Goal: Task Accomplishment & Management: Manage account settings

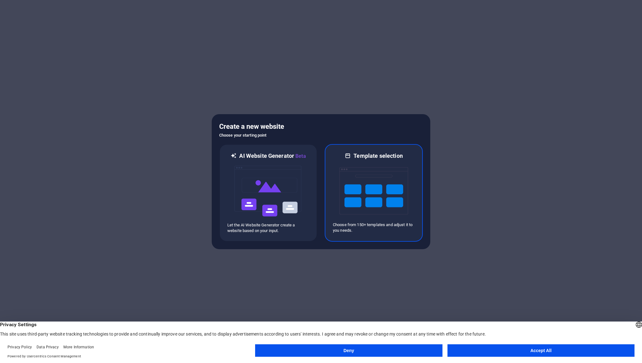
click at [362, 192] on img at bounding box center [373, 191] width 69 height 62
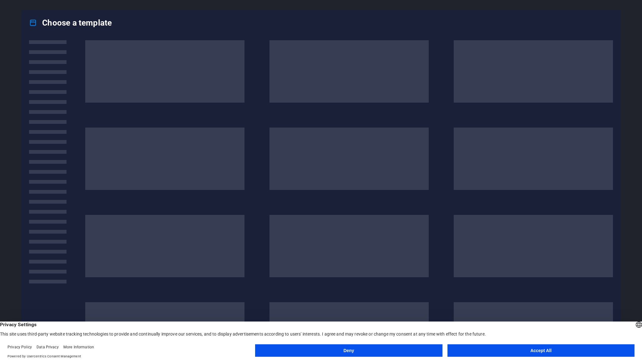
click at [516, 343] on footer "Privacy Policy Data Privacy More Information Powered by Usercentrics Consent Ma…" at bounding box center [321, 352] width 642 height 22
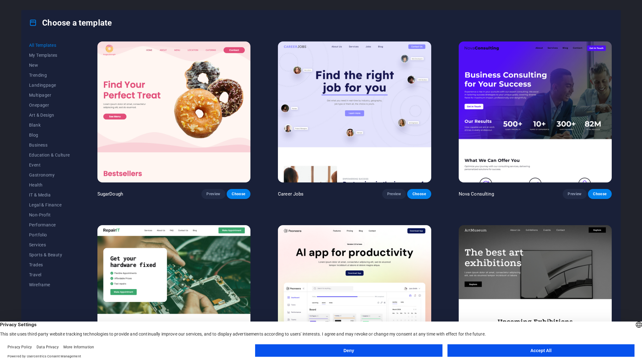
click at [516, 346] on button "Accept All" at bounding box center [540, 351] width 187 height 12
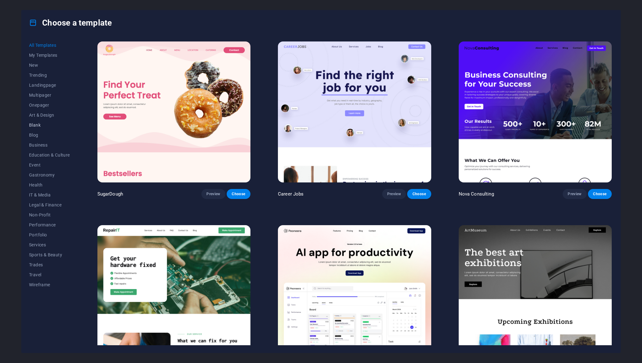
click at [37, 127] on span "Blank" at bounding box center [49, 125] width 41 height 5
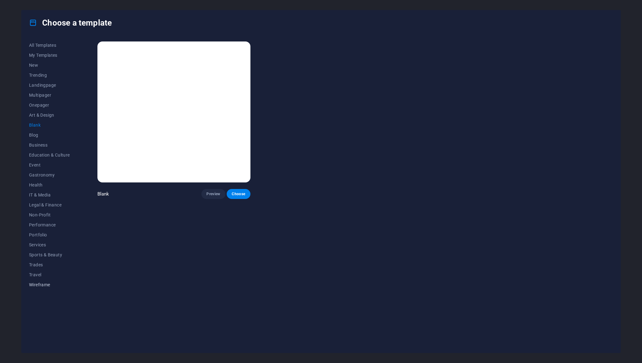
click at [41, 283] on span "Wireframe" at bounding box center [49, 285] width 41 height 5
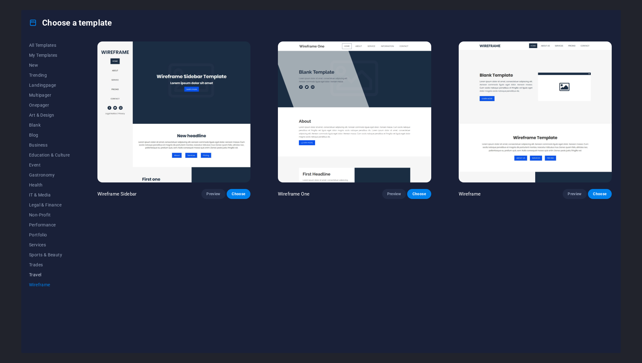
click at [39, 275] on span "Travel" at bounding box center [49, 275] width 41 height 5
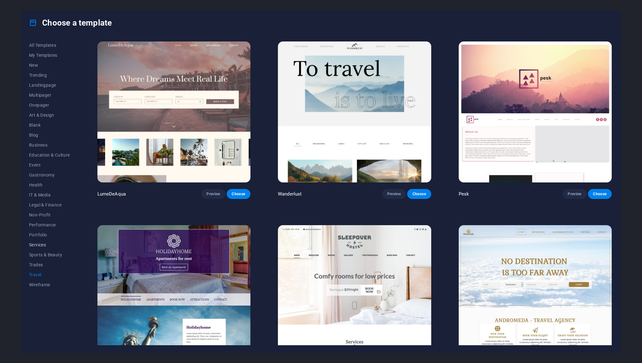
click at [44, 247] on span "Services" at bounding box center [49, 245] width 41 height 5
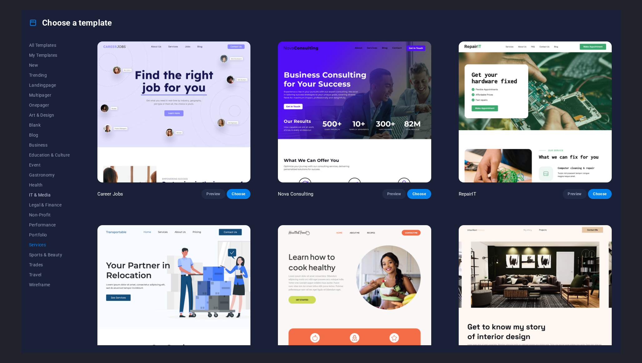
click at [44, 198] on button "IT & Media" at bounding box center [49, 195] width 41 height 10
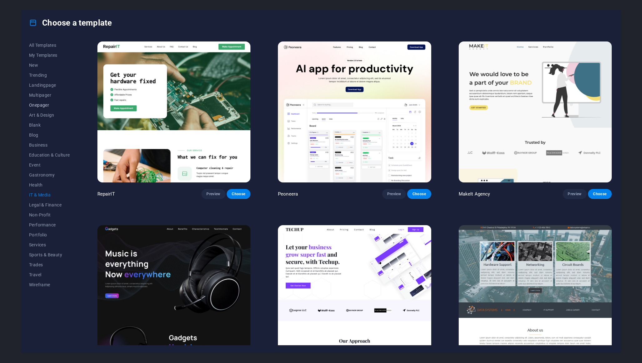
click at [47, 104] on span "Onepager" at bounding box center [49, 105] width 41 height 5
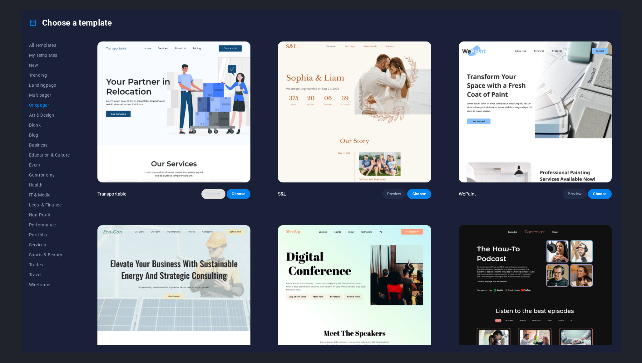
click at [215, 196] on button "Preview" at bounding box center [213, 194] width 24 height 10
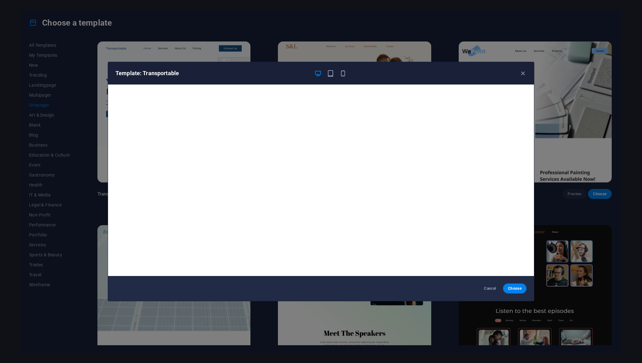
scroll to position [1, 0]
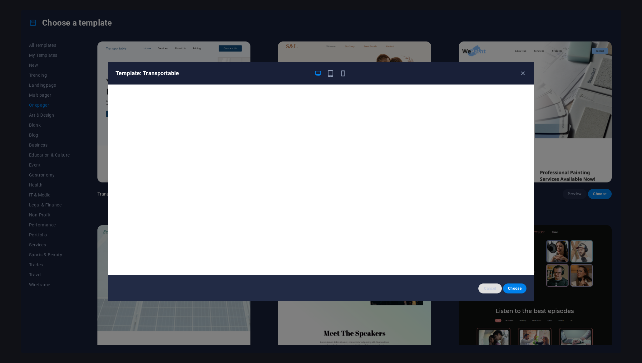
click at [495, 290] on span "Cancel" at bounding box center [489, 288] width 13 height 5
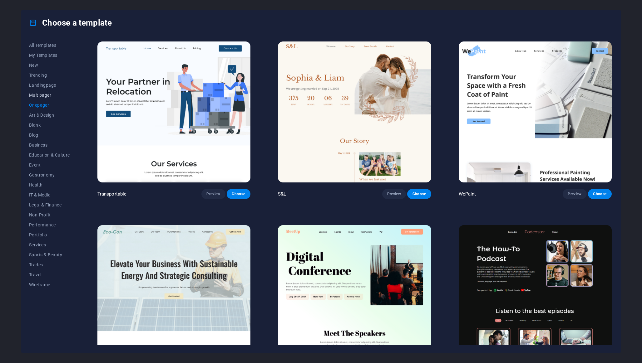
click at [42, 92] on button "Multipager" at bounding box center [49, 95] width 41 height 10
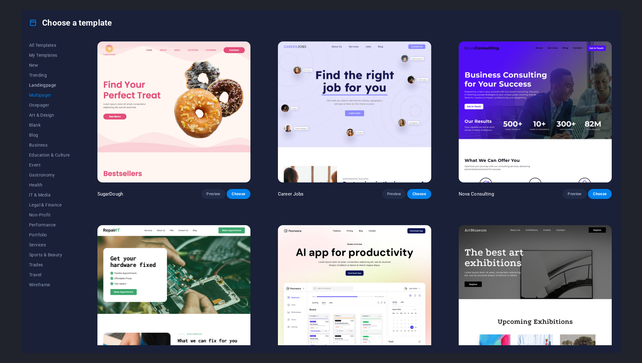
click at [47, 87] on span "Landingpage" at bounding box center [49, 85] width 41 height 5
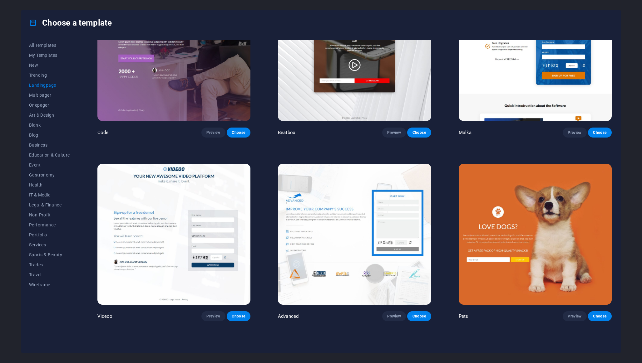
scroll to position [0, 0]
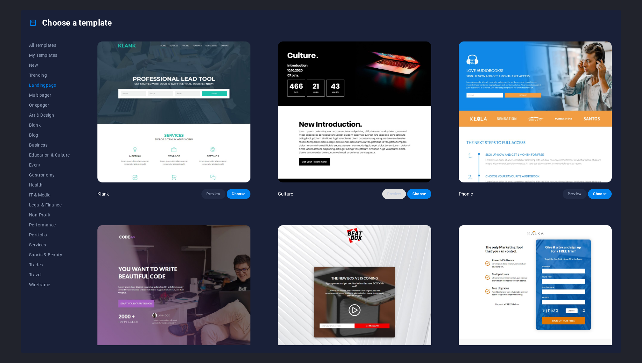
click at [396, 189] on button "Preview" at bounding box center [394, 194] width 24 height 10
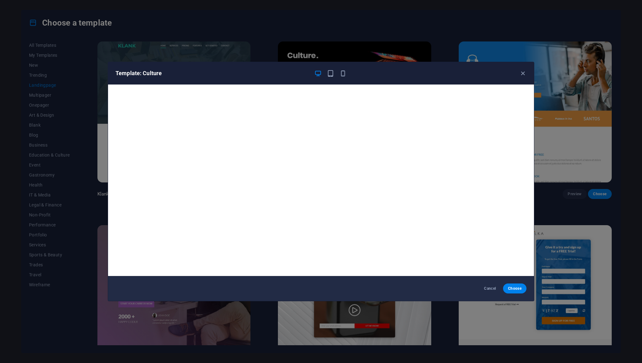
scroll to position [1, 0]
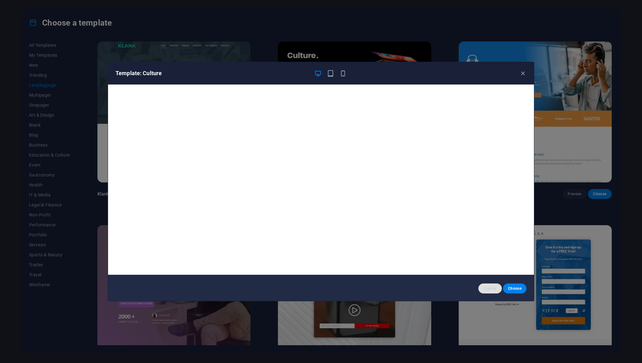
click at [480, 287] on button "Cancel" at bounding box center [489, 289] width 23 height 10
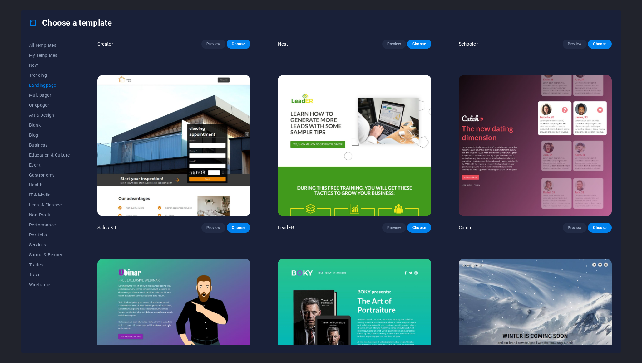
scroll to position [1317, 0]
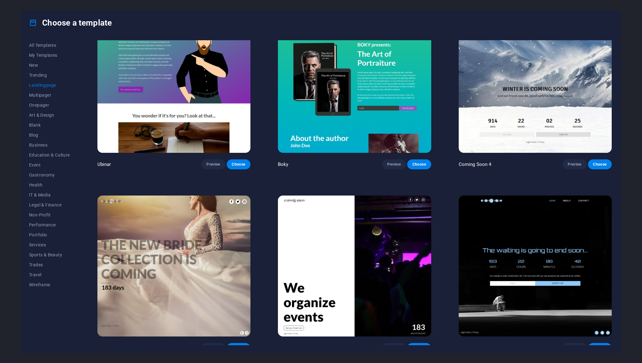
click at [501, 246] on img at bounding box center [535, 266] width 153 height 141
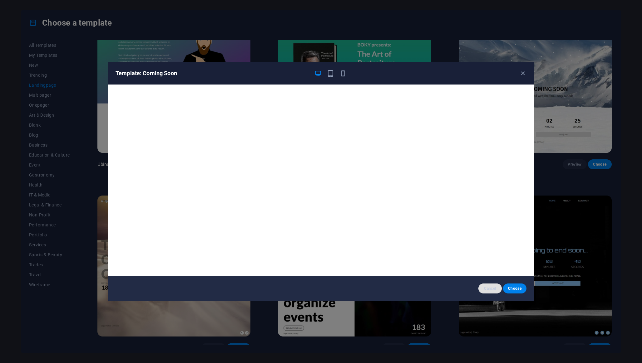
click at [486, 288] on span "Cancel" at bounding box center [489, 288] width 13 height 5
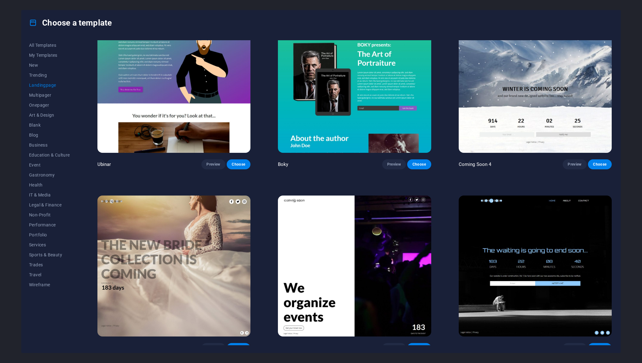
click at [235, 274] on img at bounding box center [173, 266] width 153 height 141
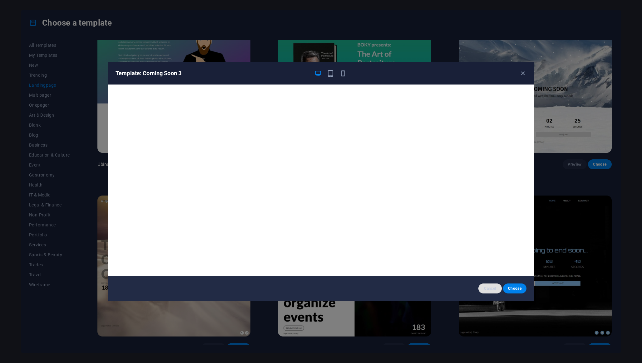
click at [490, 288] on span "Cancel" at bounding box center [489, 288] width 13 height 5
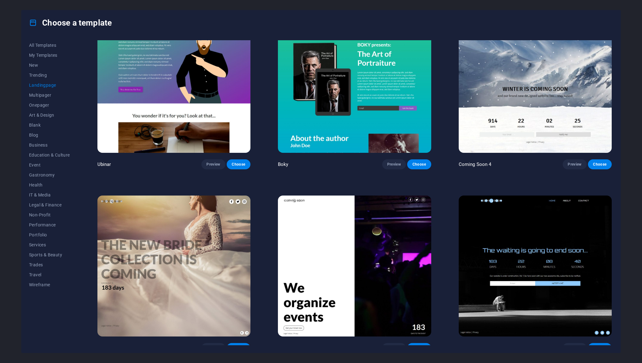
click at [333, 254] on img at bounding box center [354, 266] width 153 height 141
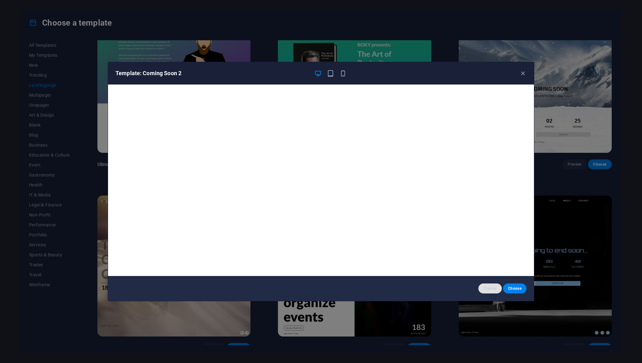
click at [485, 289] on span "Cancel" at bounding box center [489, 288] width 13 height 5
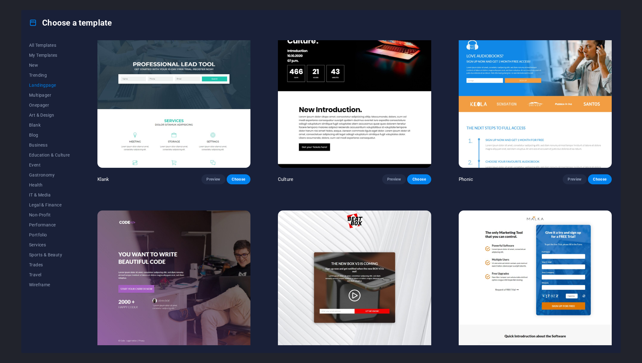
scroll to position [18, 0]
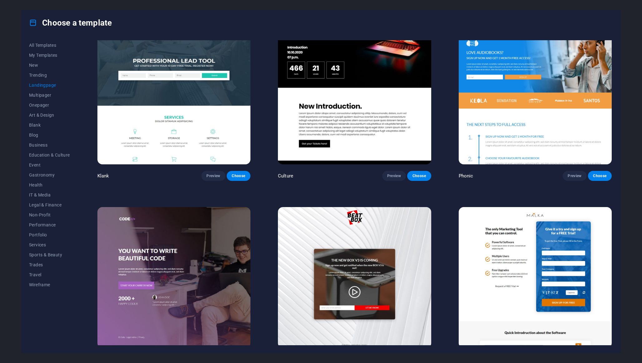
click at [189, 245] on img at bounding box center [173, 277] width 153 height 141
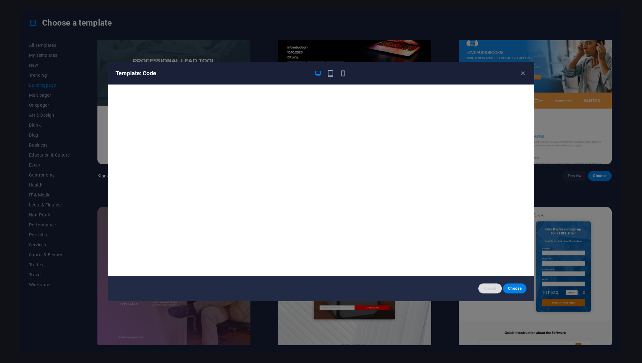
click at [493, 289] on span "Cancel" at bounding box center [489, 288] width 13 height 5
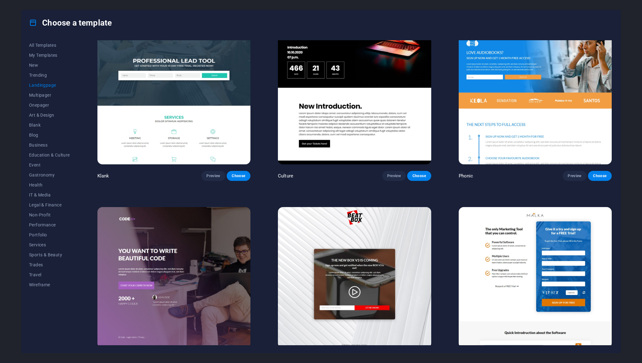
scroll to position [0, 0]
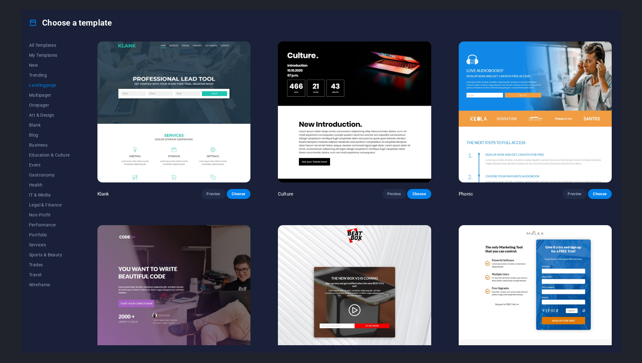
click at [306, 109] on img at bounding box center [354, 112] width 153 height 141
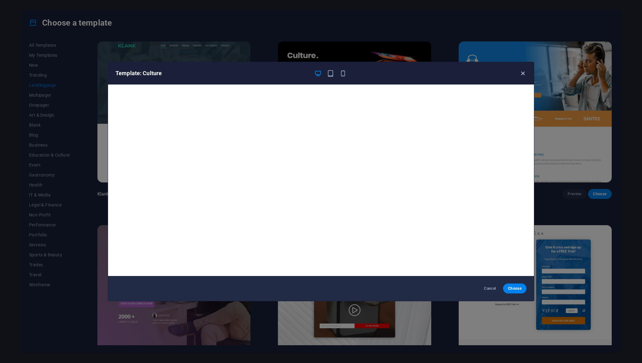
click at [522, 74] on icon "button" at bounding box center [522, 73] width 7 height 7
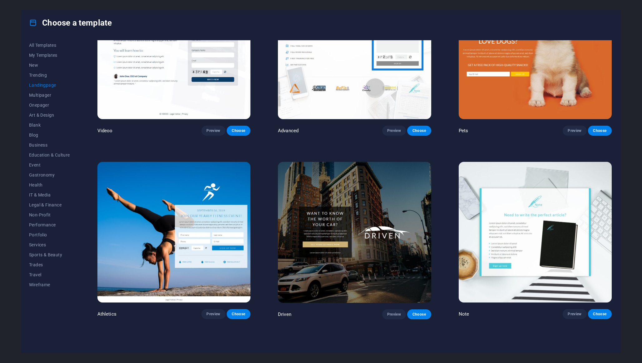
scroll to position [436, 0]
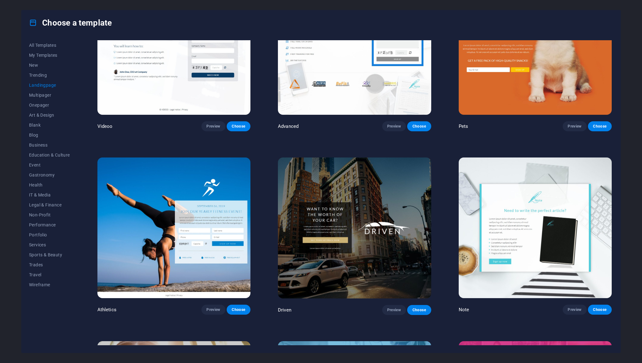
click at [382, 238] on img at bounding box center [354, 228] width 153 height 141
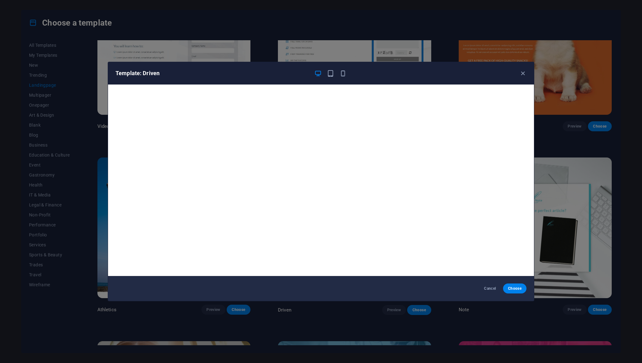
scroll to position [1, 0]
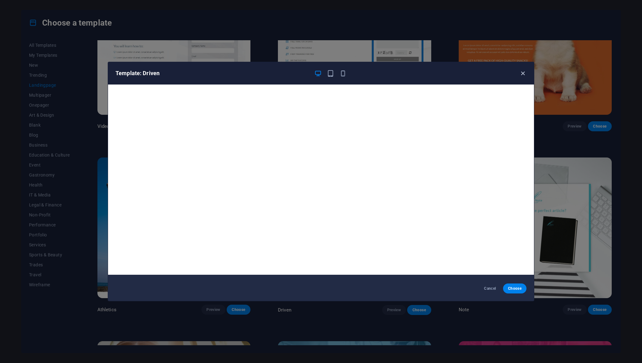
click at [520, 75] on icon "button" at bounding box center [522, 73] width 7 height 7
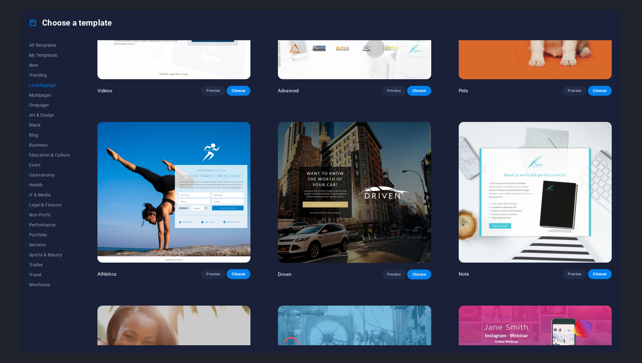
scroll to position [486, 0]
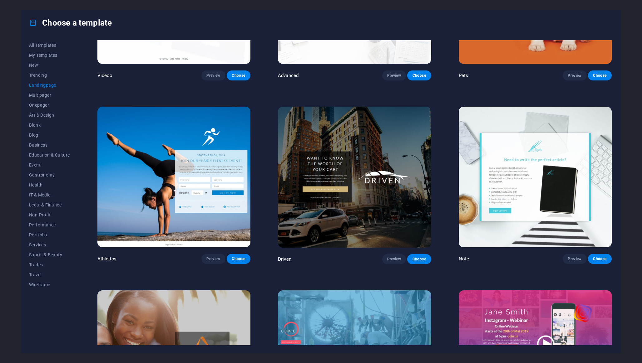
click at [522, 196] on img at bounding box center [535, 177] width 153 height 141
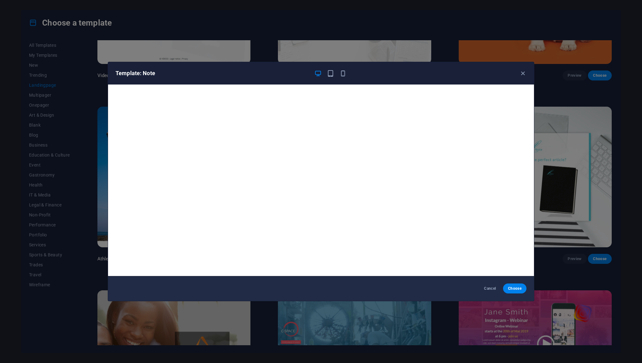
click at [525, 77] on div "Template: Note" at bounding box center [321, 73] width 426 height 22
click at [523, 77] on div "Template: Note" at bounding box center [321, 73] width 426 height 22
click at [524, 75] on icon "button" at bounding box center [522, 73] width 7 height 7
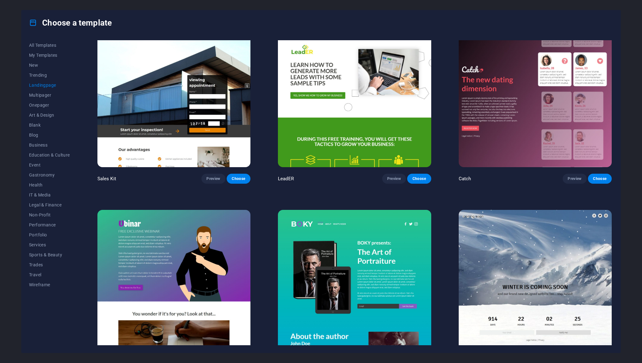
scroll to position [1124, 0]
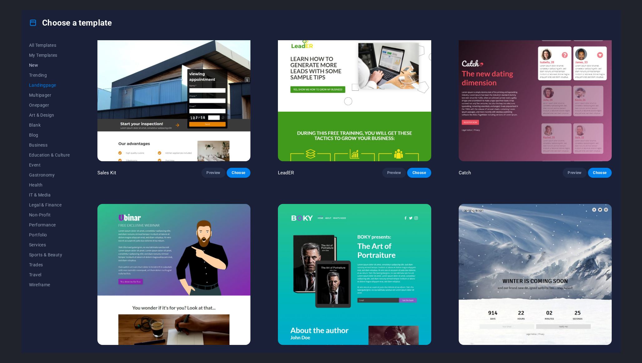
click at [45, 64] on span "New" at bounding box center [49, 65] width 41 height 5
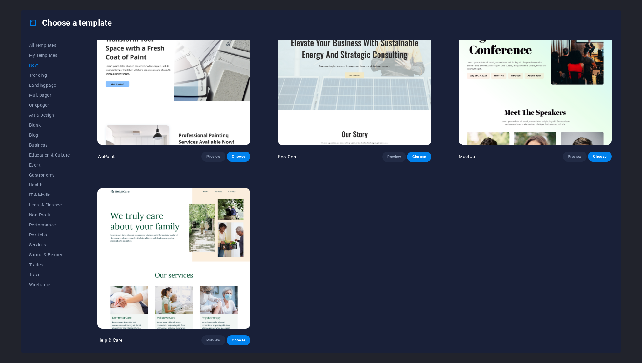
scroll to position [0, 0]
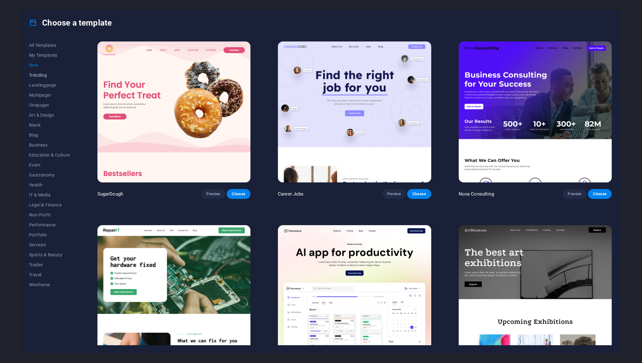
click at [45, 74] on span "Trending" at bounding box center [49, 75] width 41 height 5
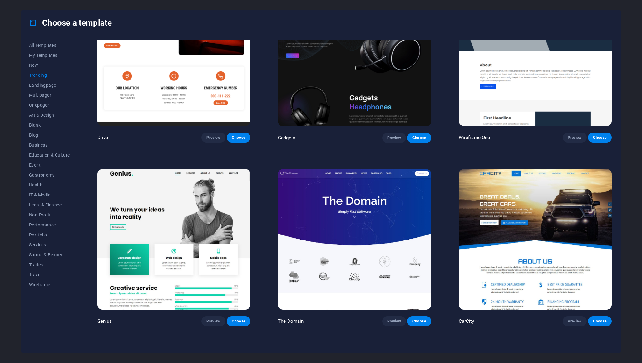
scroll to position [768, 0]
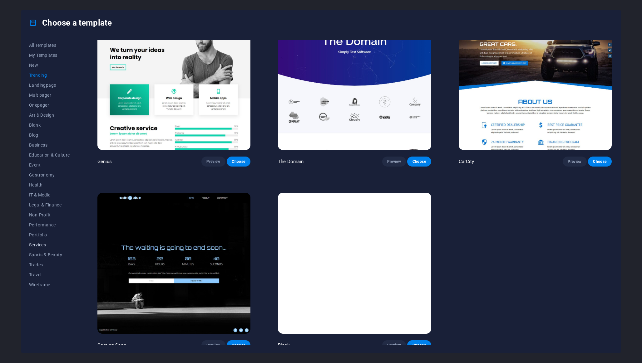
click at [52, 249] on button "Services" at bounding box center [49, 245] width 41 height 10
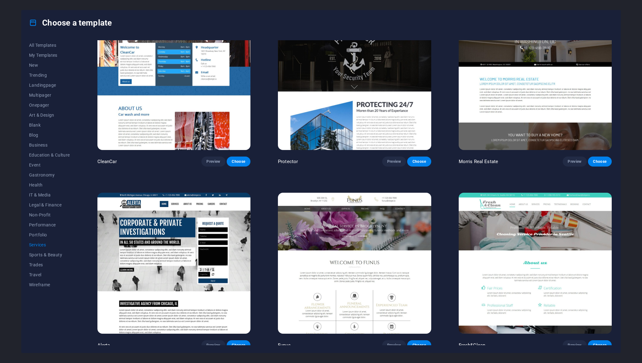
scroll to position [1134, 0]
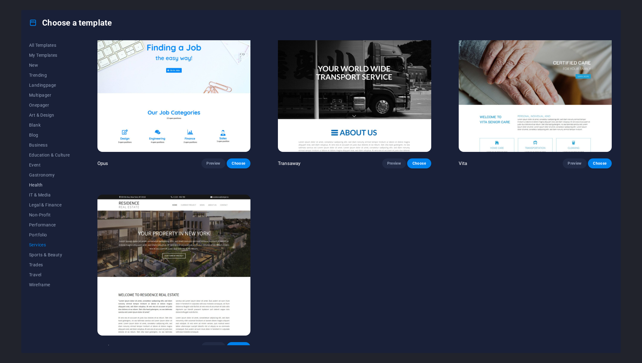
click at [41, 186] on span "Health" at bounding box center [49, 185] width 41 height 5
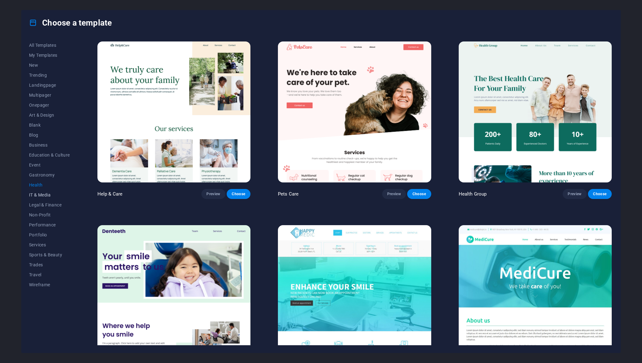
click at [41, 197] on span "IT & Media" at bounding box center [49, 195] width 41 height 5
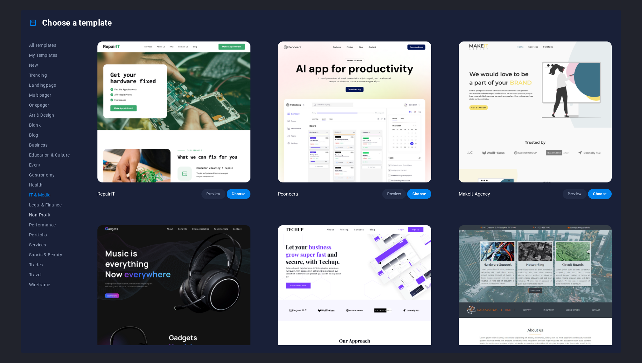
click at [45, 212] on button "Non-Profit" at bounding box center [49, 215] width 41 height 10
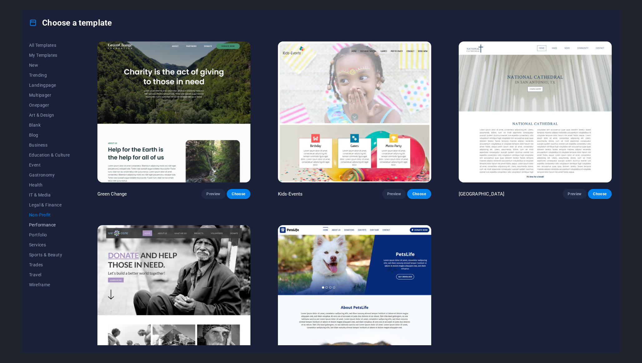
click at [47, 225] on span "Performance" at bounding box center [49, 225] width 41 height 5
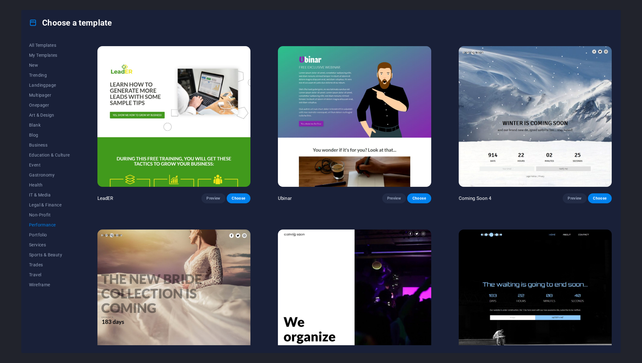
scroll to position [768, 0]
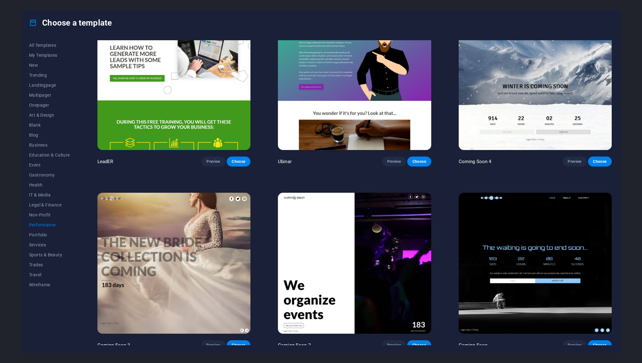
click at [536, 244] on img at bounding box center [535, 263] width 153 height 141
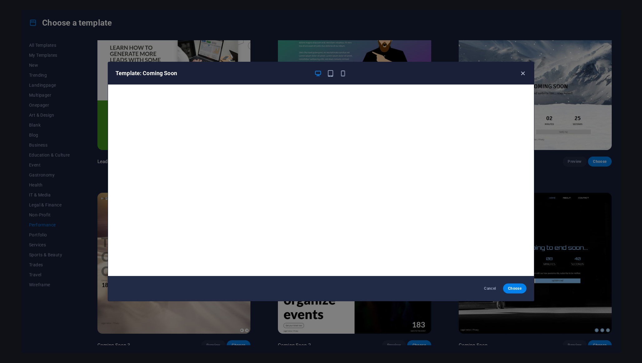
click at [521, 74] on icon "button" at bounding box center [522, 73] width 7 height 7
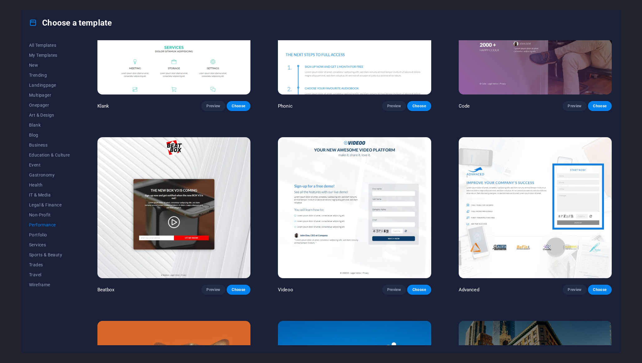
scroll to position [89, 0]
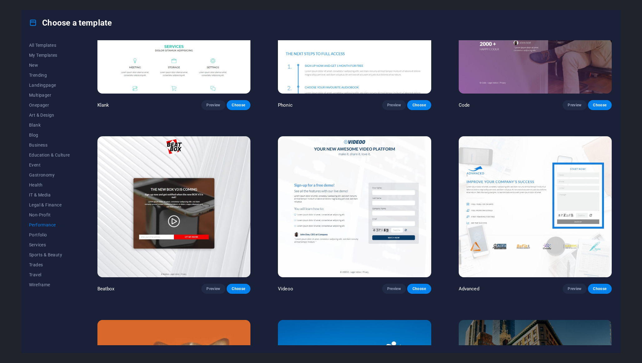
click at [358, 200] on img at bounding box center [354, 206] width 153 height 141
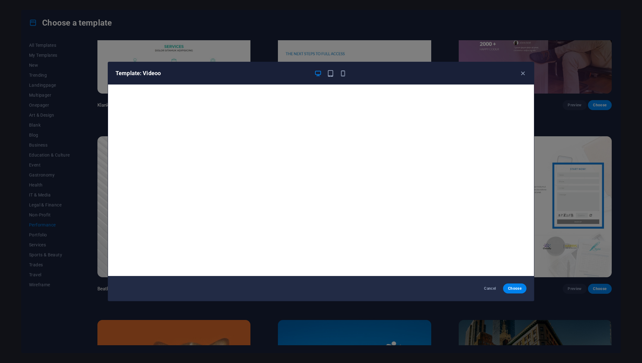
click at [518, 73] on div "Template: Videoo" at bounding box center [317, 73] width 403 height 7
click at [519, 73] on div "Template: Videoo" at bounding box center [317, 73] width 403 height 7
click at [522, 73] on icon "button" at bounding box center [522, 73] width 7 height 7
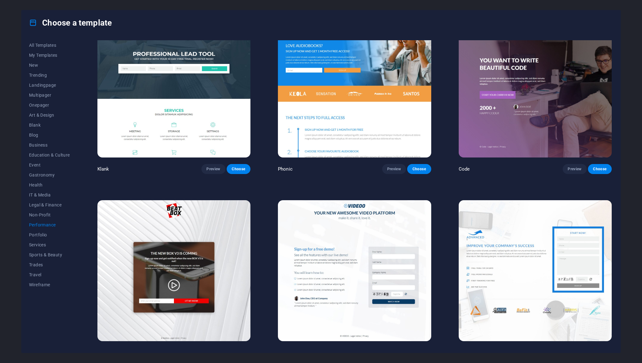
scroll to position [0, 0]
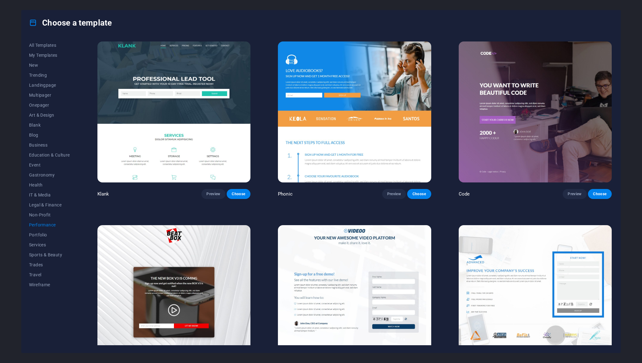
click at [224, 111] on img at bounding box center [173, 112] width 153 height 141
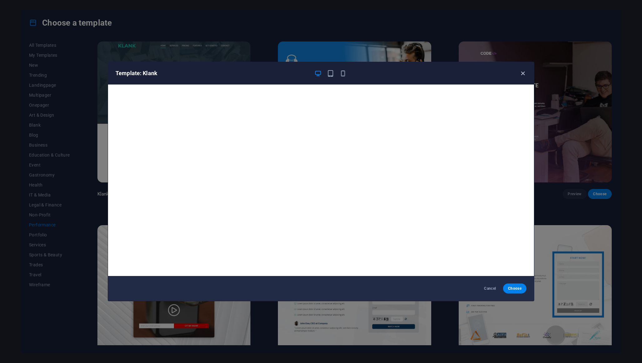
click at [523, 75] on icon "button" at bounding box center [522, 73] width 7 height 7
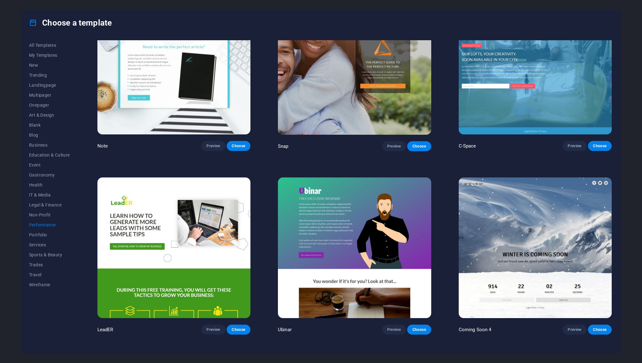
scroll to position [603, 0]
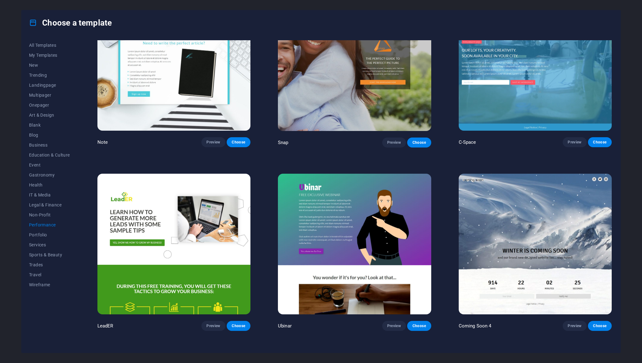
click at [491, 223] on img at bounding box center [535, 244] width 153 height 141
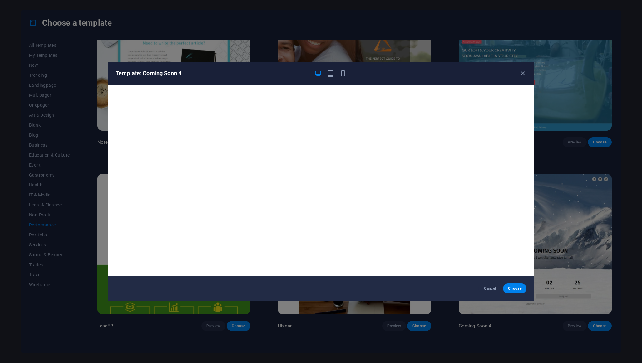
scroll to position [1, 0]
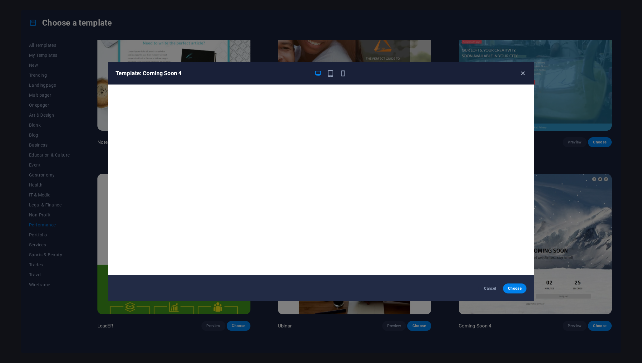
click at [524, 76] on icon "button" at bounding box center [522, 73] width 7 height 7
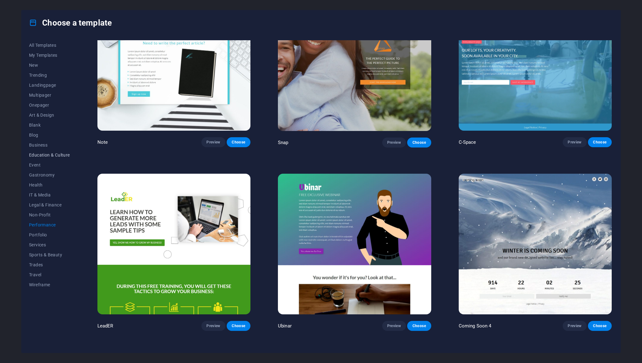
click at [42, 159] on button "Education & Culture" at bounding box center [49, 155] width 41 height 10
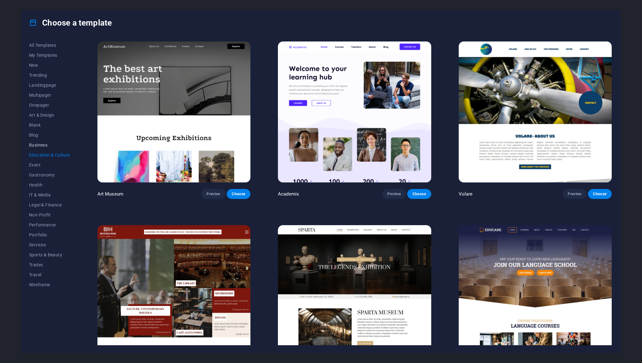
click at [39, 148] on button "Business" at bounding box center [49, 145] width 41 height 10
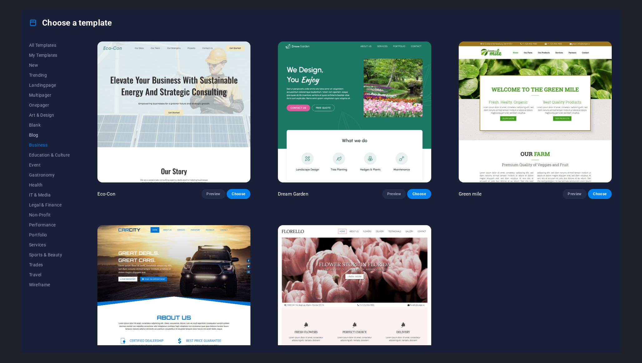
click at [38, 134] on span "Blog" at bounding box center [49, 135] width 41 height 5
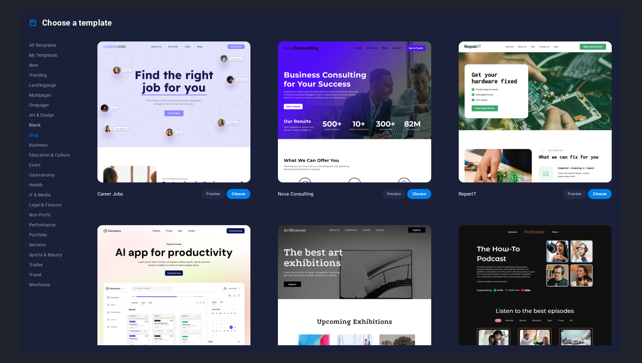
click at [40, 126] on span "Blank" at bounding box center [49, 125] width 41 height 5
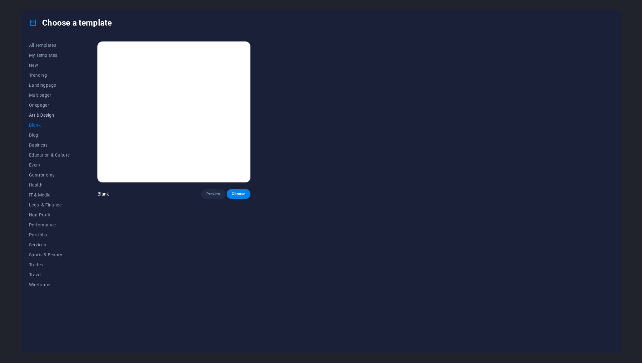
click at [42, 119] on button "Art & Design" at bounding box center [49, 115] width 41 height 10
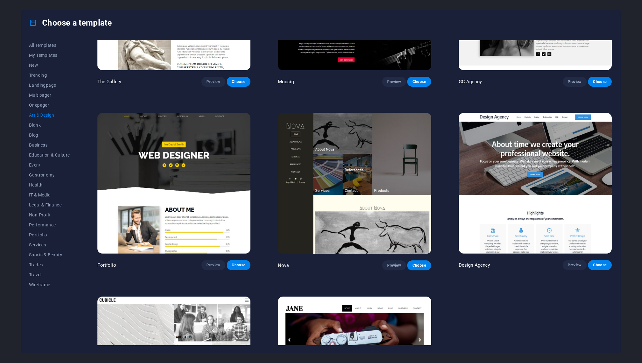
scroll to position [585, 0]
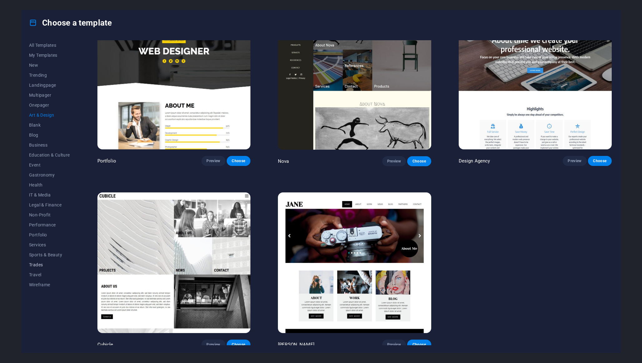
click at [44, 267] on span "Trades" at bounding box center [49, 265] width 41 height 5
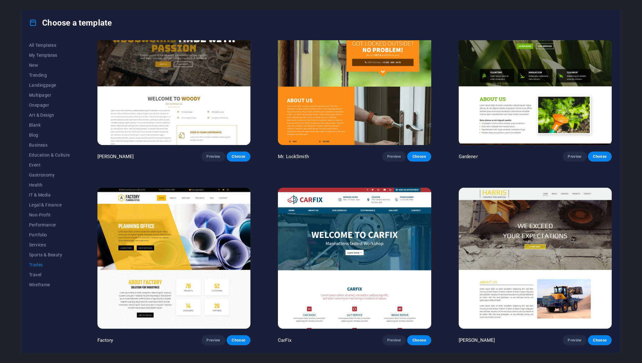
scroll to position [0, 0]
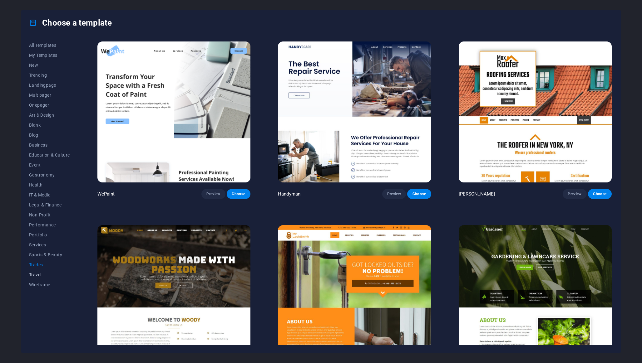
click at [45, 273] on span "Travel" at bounding box center [49, 275] width 41 height 5
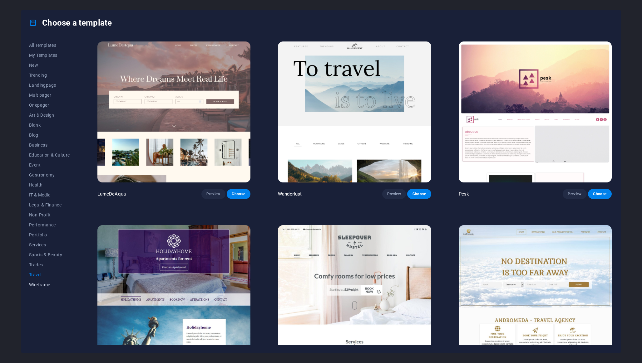
click at [46, 281] on button "Wireframe" at bounding box center [49, 285] width 41 height 10
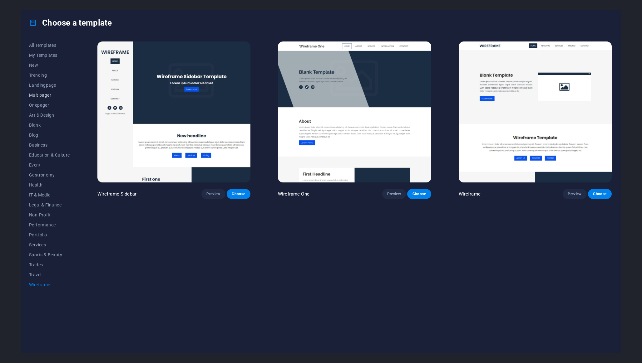
click at [45, 100] on button "Multipager" at bounding box center [49, 95] width 41 height 10
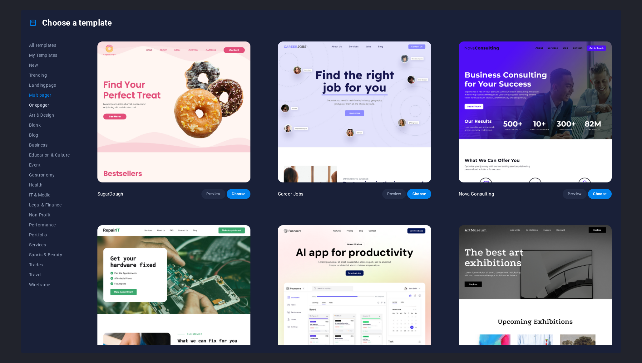
click at [45, 104] on span "Onepager" at bounding box center [49, 105] width 41 height 5
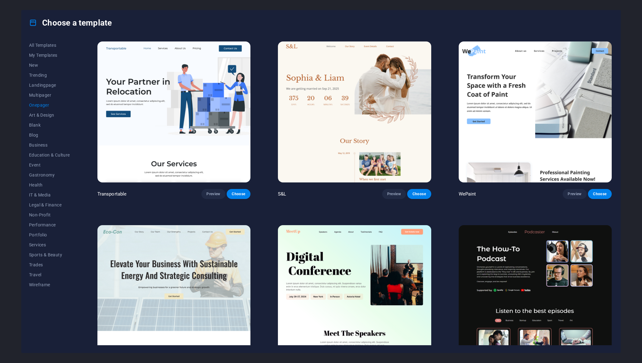
click at [155, 128] on img at bounding box center [173, 112] width 153 height 141
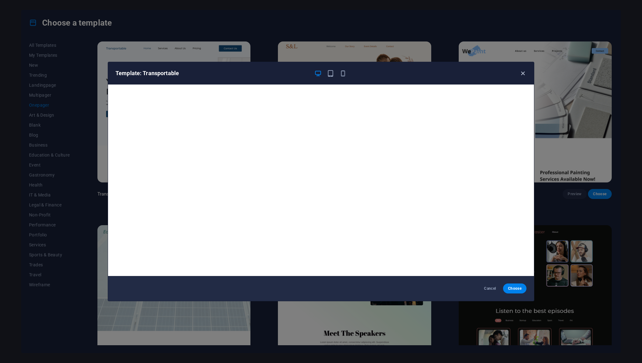
click at [525, 76] on icon "button" at bounding box center [522, 73] width 7 height 7
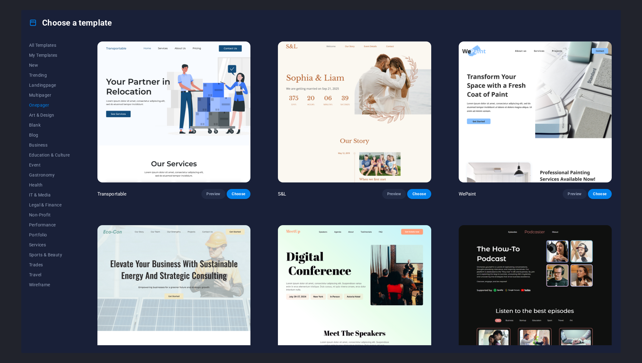
click at [523, 74] on img at bounding box center [535, 112] width 153 height 141
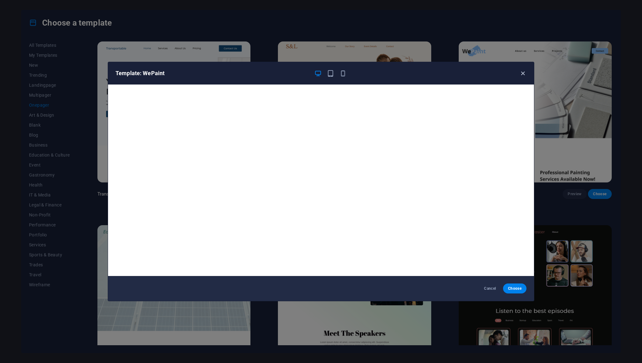
click at [524, 72] on icon "button" at bounding box center [522, 73] width 7 height 7
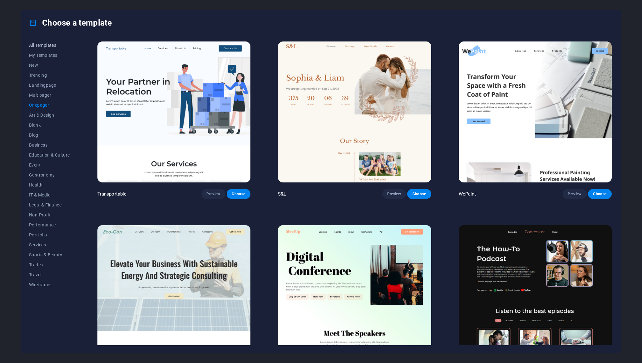
click at [55, 43] on span "All Templates" at bounding box center [49, 45] width 41 height 5
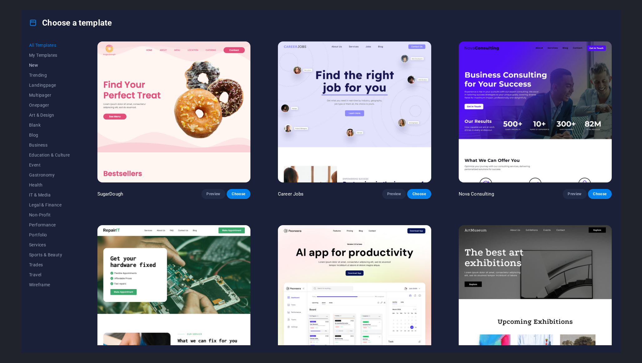
click at [41, 60] on button "New" at bounding box center [49, 65] width 41 height 10
click at [40, 62] on button "New" at bounding box center [49, 65] width 41 height 10
click at [46, 57] on span "My Templates" at bounding box center [49, 55] width 41 height 5
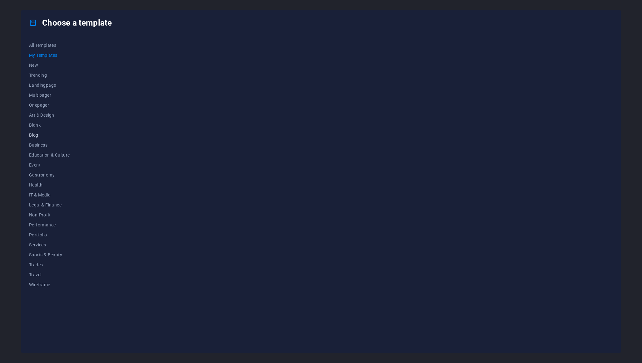
click at [57, 139] on button "Blog" at bounding box center [49, 135] width 41 height 10
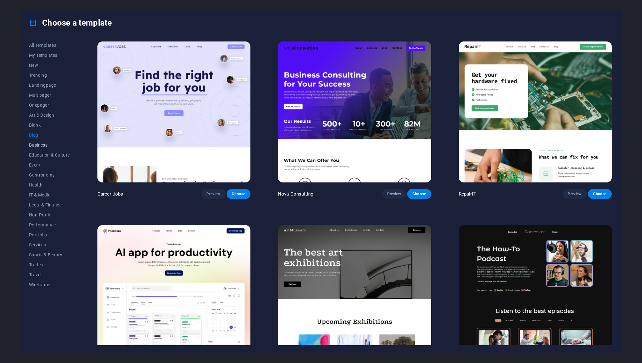
click at [55, 144] on span "Business" at bounding box center [49, 145] width 41 height 5
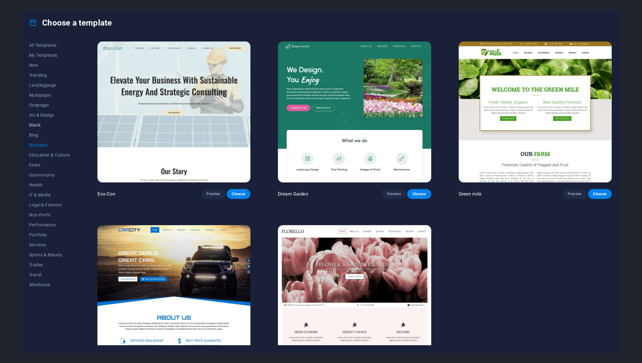
click at [56, 129] on button "Blank" at bounding box center [49, 125] width 41 height 10
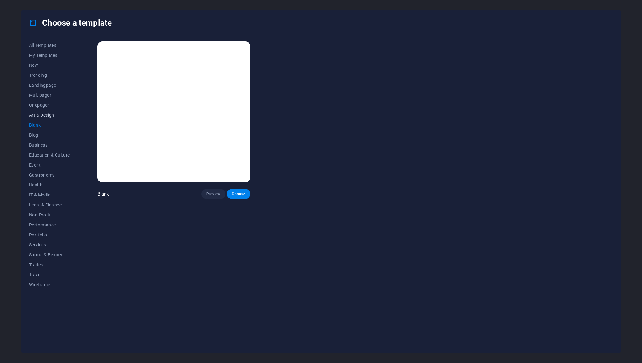
click at [55, 115] on span "Art & Design" at bounding box center [49, 115] width 41 height 5
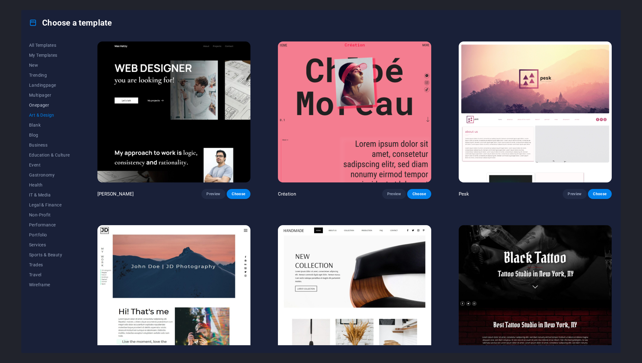
click at [54, 107] on span "Onepager" at bounding box center [49, 105] width 41 height 5
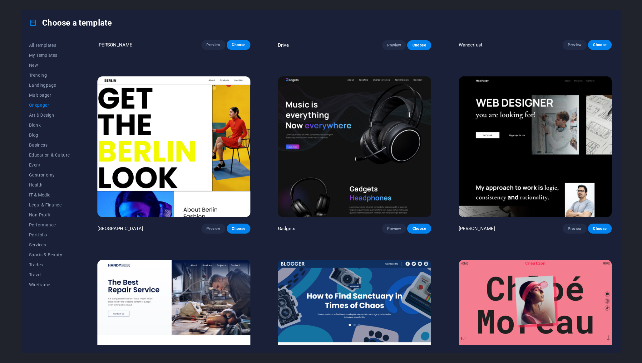
scroll to position [703, 0]
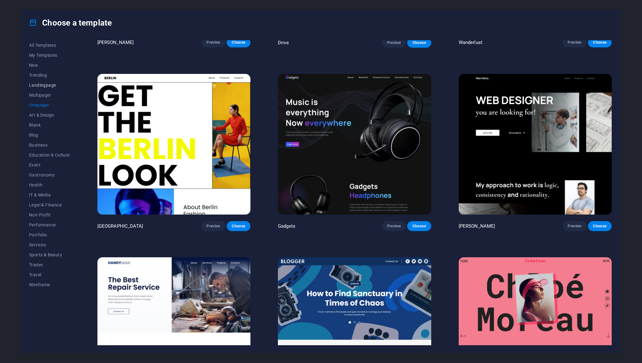
click at [52, 83] on span "Landingpage" at bounding box center [49, 85] width 41 height 5
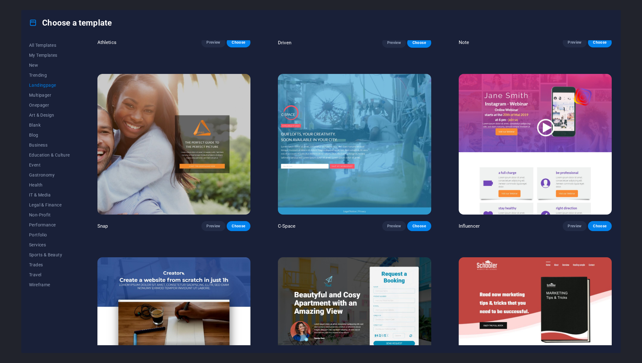
click at [162, 131] on img at bounding box center [173, 144] width 153 height 141
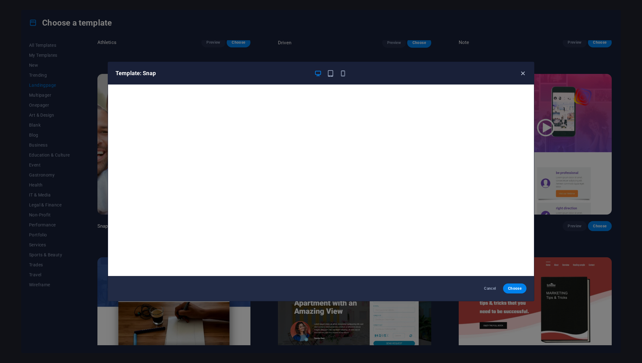
click at [525, 75] on icon "button" at bounding box center [522, 73] width 7 height 7
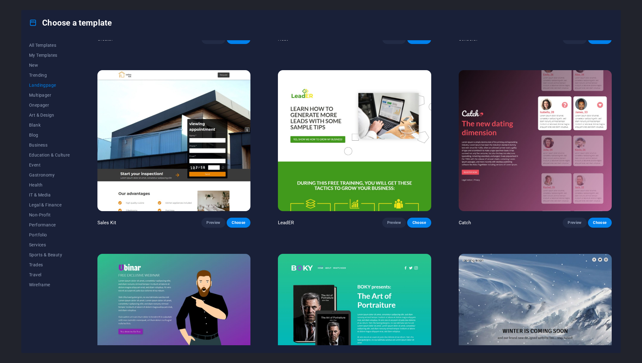
scroll to position [1100, 0]
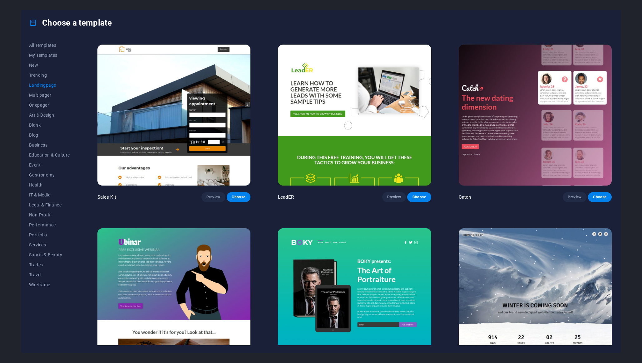
click at [360, 142] on img at bounding box center [354, 115] width 153 height 141
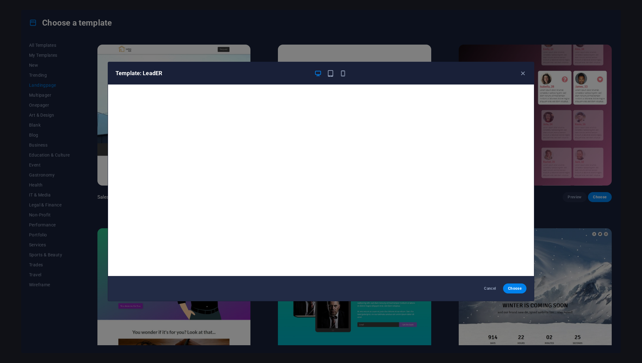
scroll to position [1, 0]
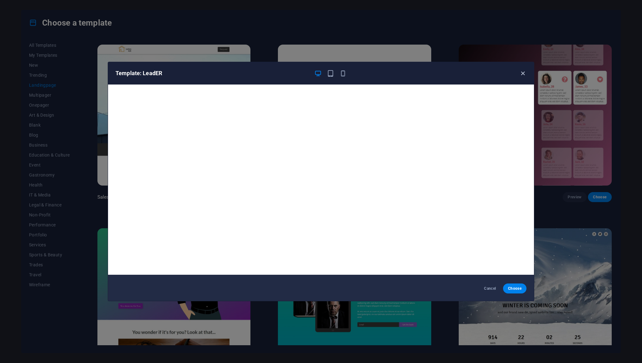
click at [522, 75] on icon "button" at bounding box center [522, 73] width 7 height 7
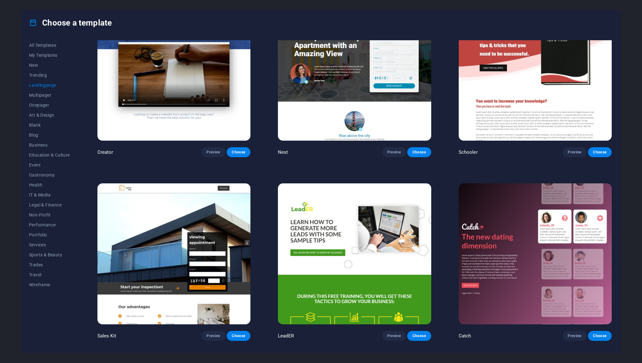
scroll to position [959, 0]
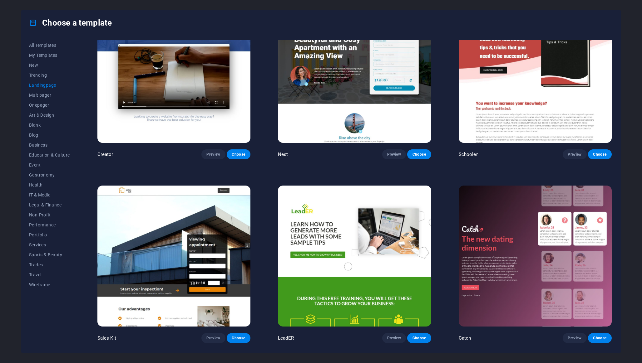
click at [368, 220] on img at bounding box center [354, 256] width 153 height 141
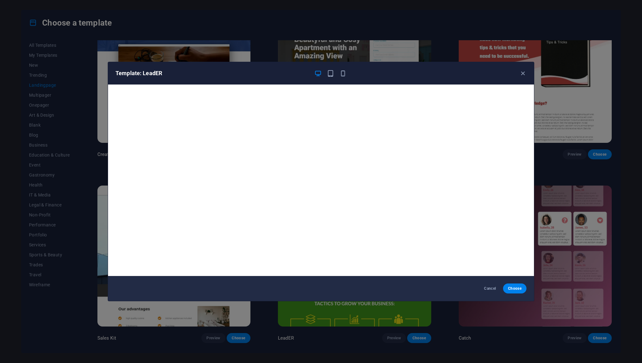
click at [521, 77] on div "Template: LeadER" at bounding box center [321, 73] width 426 height 22
click at [521, 76] on icon "button" at bounding box center [522, 73] width 7 height 7
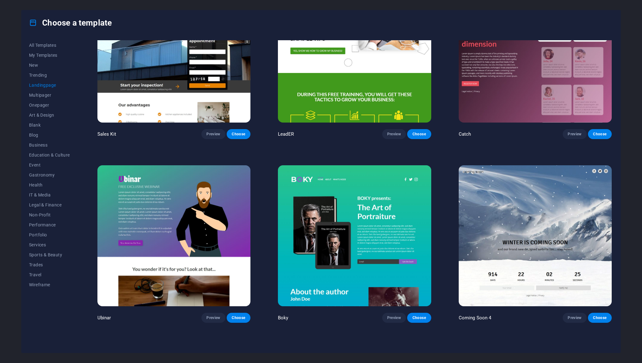
scroll to position [1317, 0]
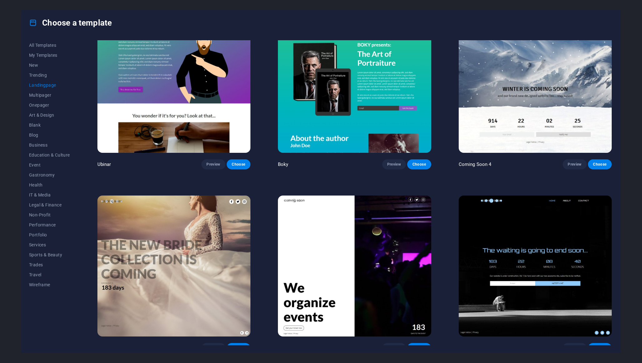
click at [327, 261] on img at bounding box center [354, 266] width 153 height 141
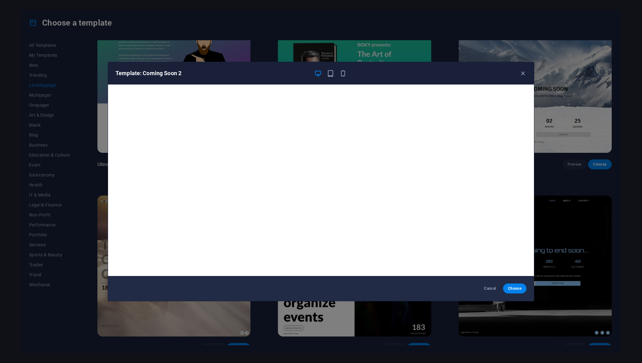
click at [526, 71] on div "Template: Coming Soon 2" at bounding box center [321, 73] width 426 height 22
click at [523, 73] on icon "button" at bounding box center [522, 73] width 7 height 7
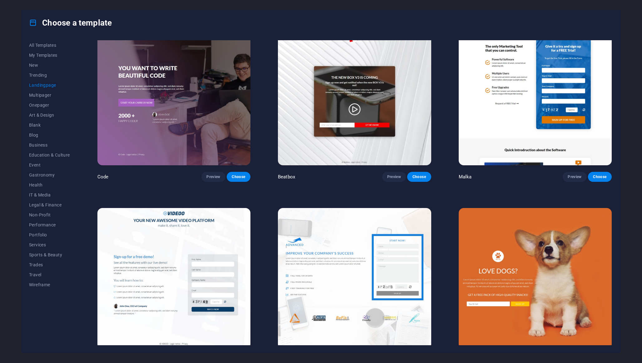
scroll to position [0, 0]
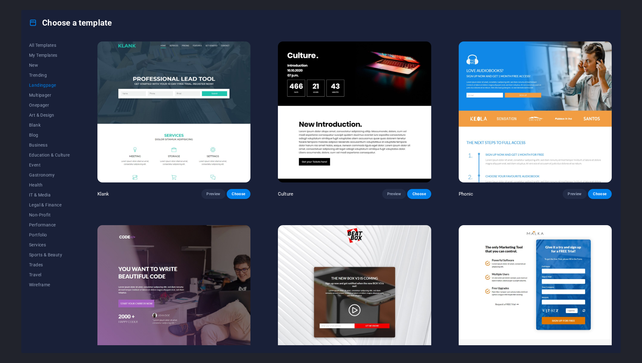
click at [335, 261] on img at bounding box center [354, 295] width 153 height 141
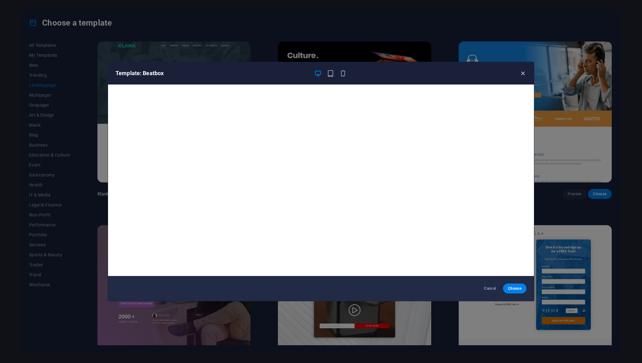
click at [525, 76] on icon "button" at bounding box center [522, 73] width 7 height 7
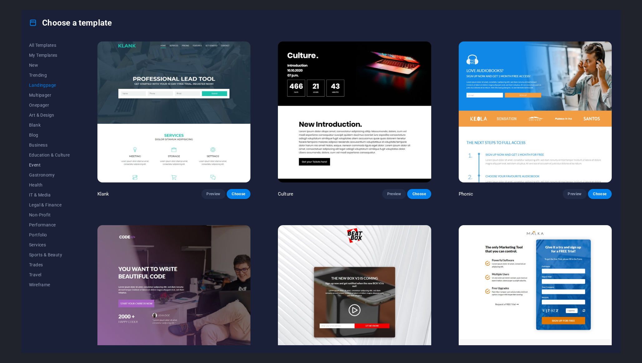
click at [43, 166] on span "Event" at bounding box center [49, 165] width 41 height 5
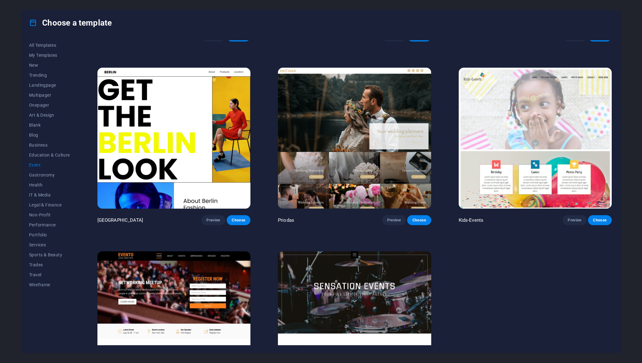
scroll to position [150, 0]
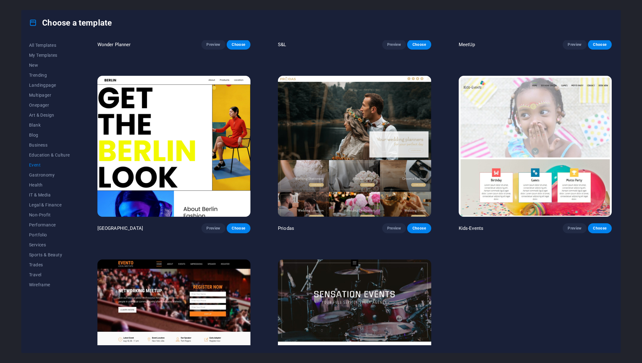
click at [193, 139] on img at bounding box center [173, 146] width 153 height 141
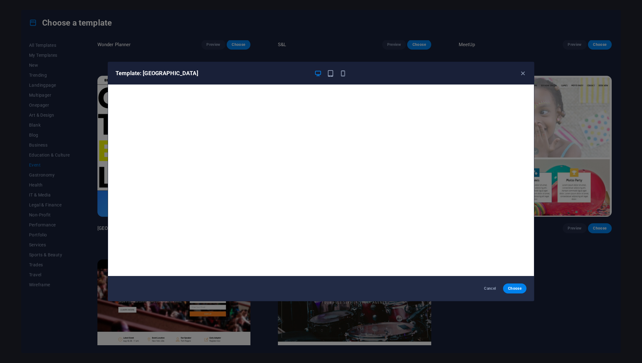
click at [522, 82] on div "Template: [GEOGRAPHIC_DATA]" at bounding box center [321, 73] width 426 height 22
click at [522, 79] on div "Template: [GEOGRAPHIC_DATA]" at bounding box center [321, 73] width 426 height 22
click at [522, 76] on icon "button" at bounding box center [522, 73] width 7 height 7
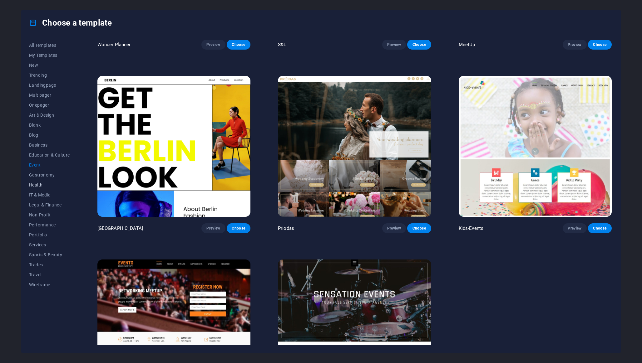
click at [32, 186] on span "Health" at bounding box center [49, 185] width 41 height 5
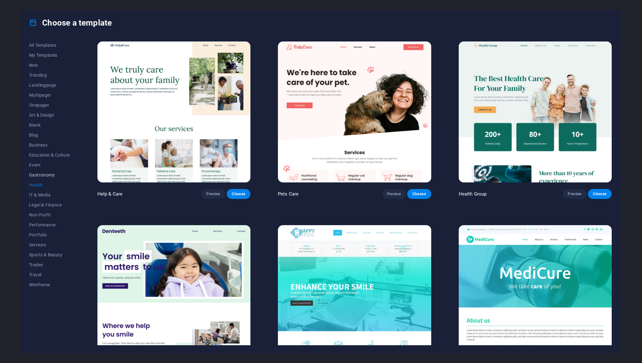
click at [41, 178] on button "Gastronomy" at bounding box center [49, 175] width 41 height 10
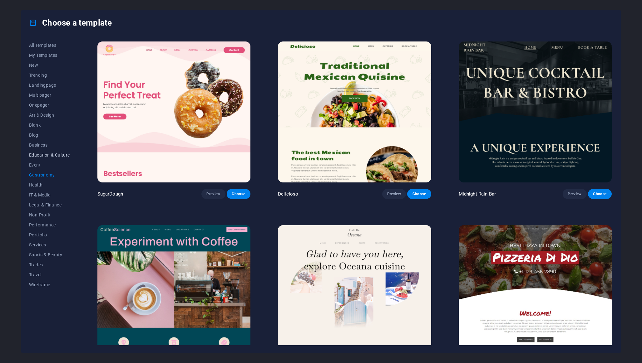
click at [45, 158] on button "Education & Culture" at bounding box center [49, 155] width 41 height 10
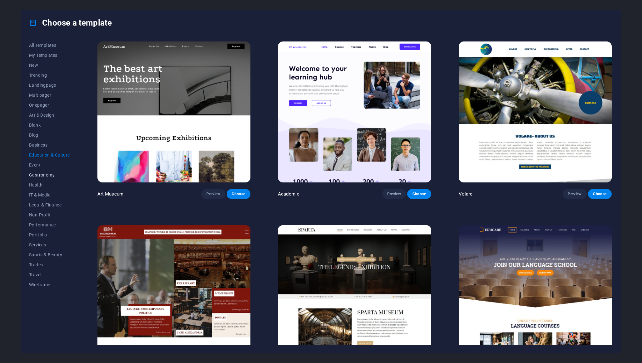
click at [39, 174] on span "Gastronomy" at bounding box center [49, 175] width 41 height 5
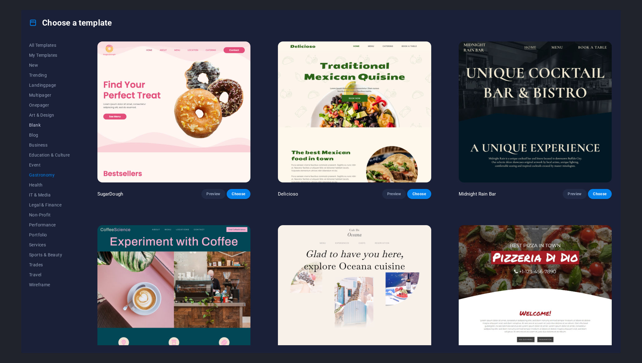
click at [53, 127] on span "Blank" at bounding box center [49, 125] width 41 height 5
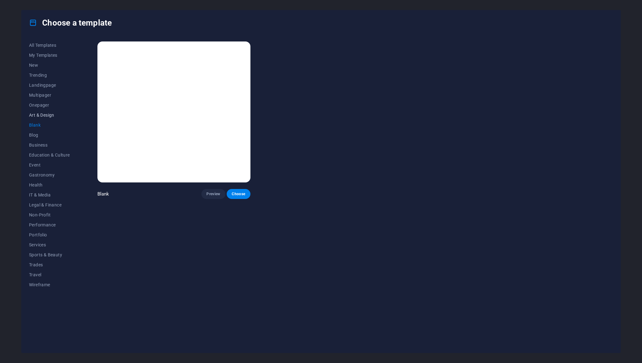
click at [53, 114] on span "Art & Design" at bounding box center [49, 115] width 41 height 5
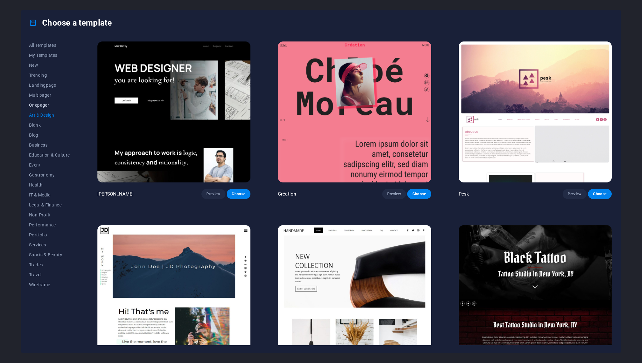
click at [53, 106] on span "Onepager" at bounding box center [49, 105] width 41 height 5
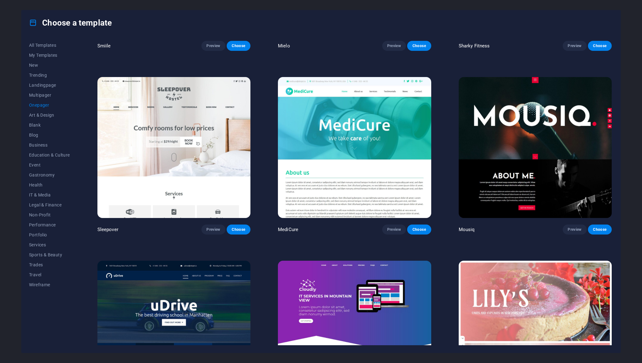
scroll to position [2725, 0]
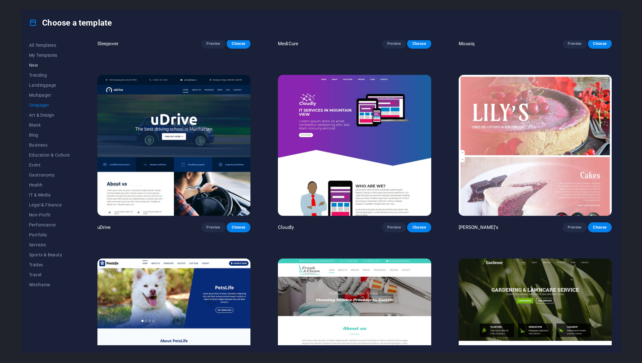
click at [44, 64] on span "New" at bounding box center [49, 65] width 41 height 5
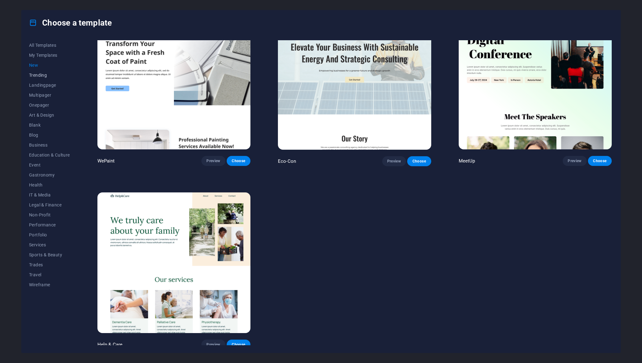
click at [44, 73] on span "Trending" at bounding box center [49, 75] width 41 height 5
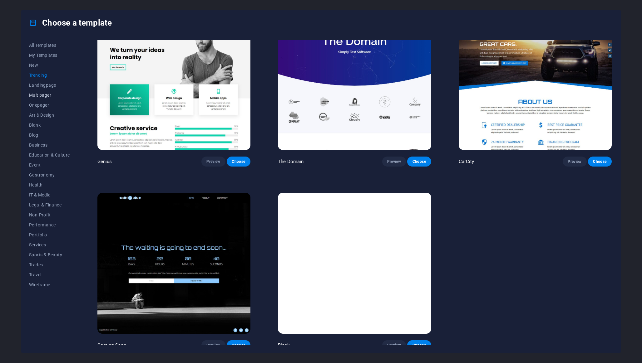
click at [44, 91] on button "Multipager" at bounding box center [49, 95] width 41 height 10
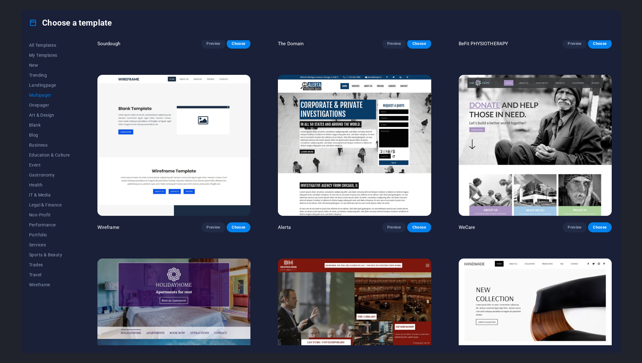
click at [44, 91] on button "Multipager" at bounding box center [49, 95] width 41 height 10
click at [44, 89] on button "Landingpage" at bounding box center [49, 85] width 41 height 10
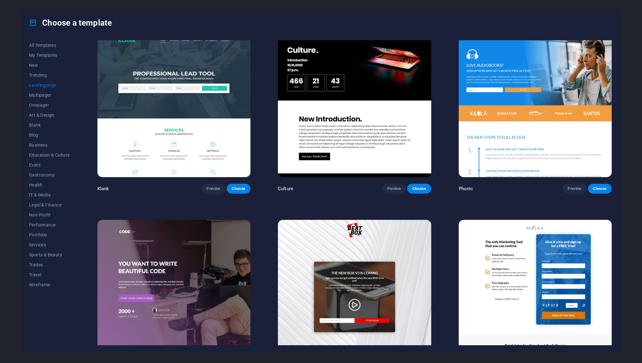
scroll to position [0, 0]
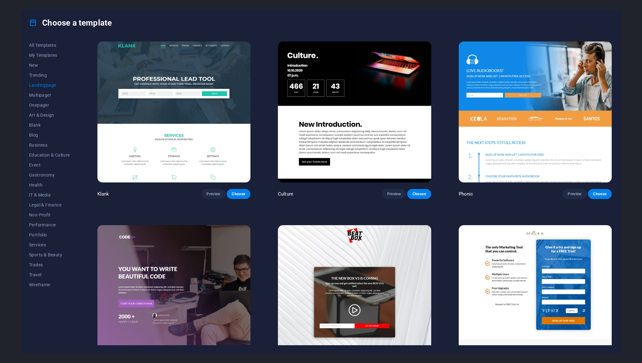
click at [385, 101] on img at bounding box center [354, 112] width 153 height 141
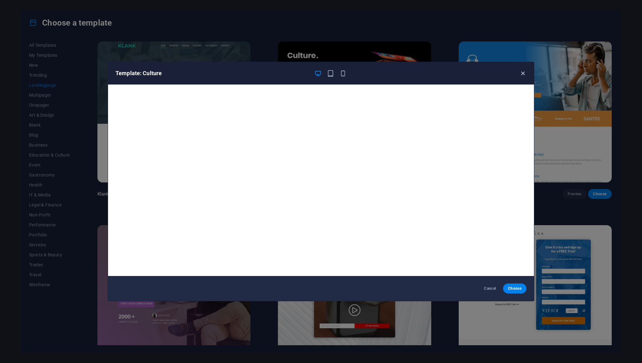
click at [523, 77] on button "button" at bounding box center [522, 73] width 7 height 7
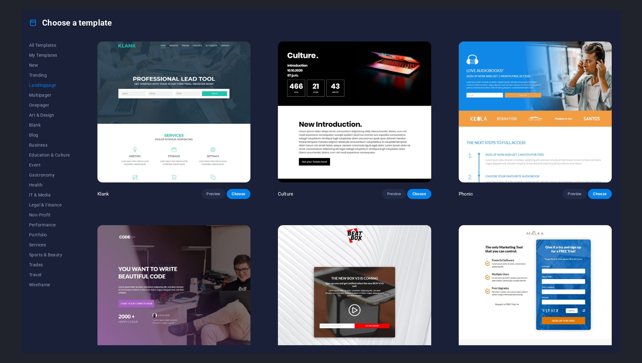
click at [521, 76] on img at bounding box center [535, 112] width 153 height 141
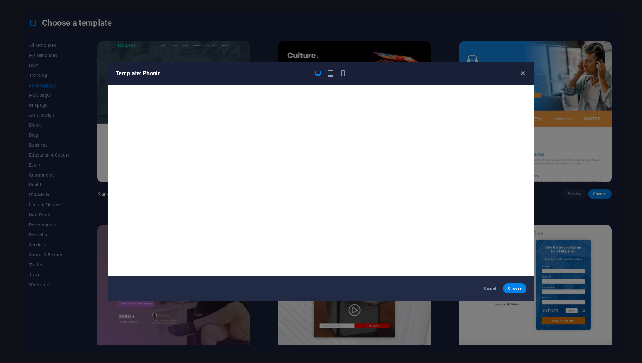
click at [526, 74] on span "button" at bounding box center [522, 73] width 7 height 7
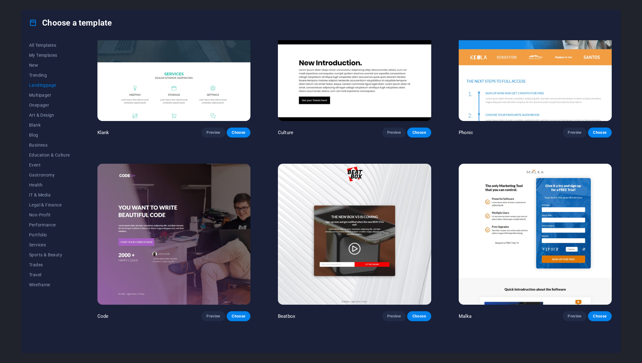
scroll to position [74, 0]
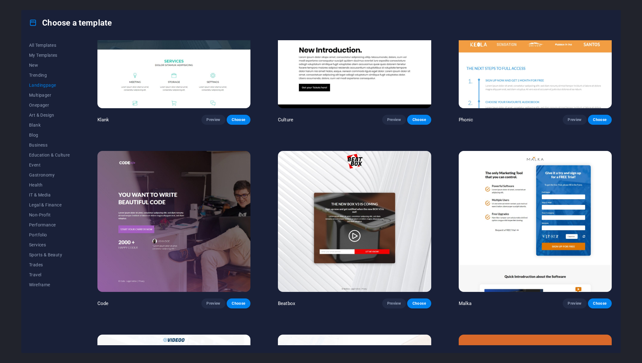
click at [228, 204] on img at bounding box center [173, 221] width 153 height 141
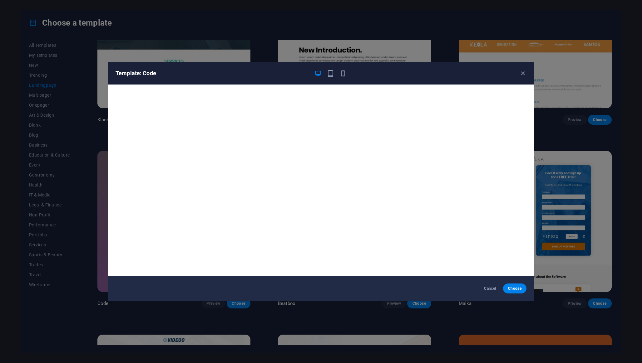
scroll to position [1, 0]
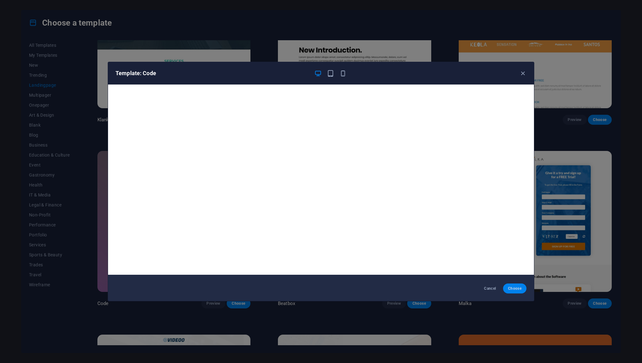
click at [513, 289] on span "Choose" at bounding box center [514, 288] width 13 height 5
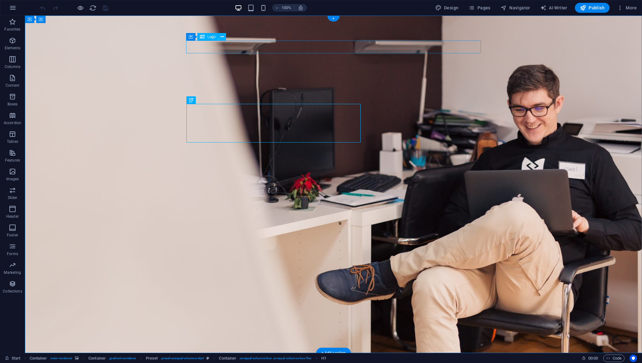
click at [224, 37] on button at bounding box center [222, 36] width 7 height 7
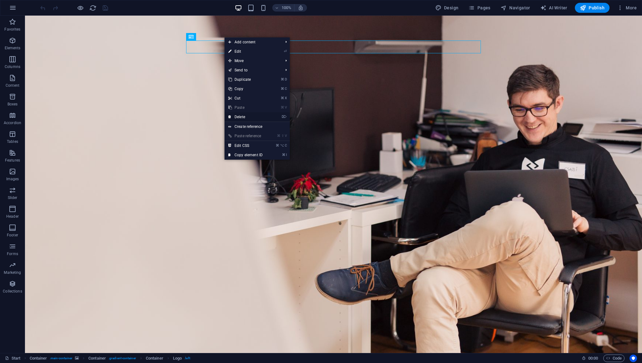
click at [258, 117] on link "⌦ Delete" at bounding box center [245, 116] width 42 height 9
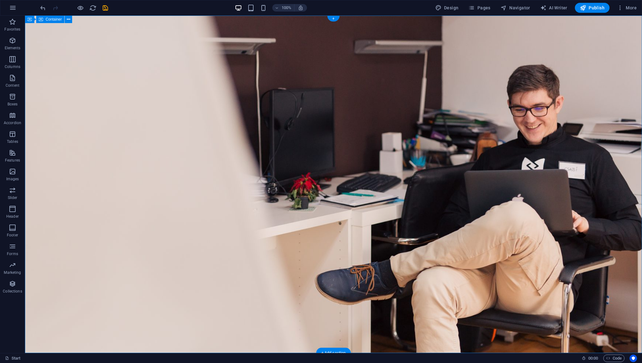
click at [220, 36] on button at bounding box center [218, 36] width 7 height 7
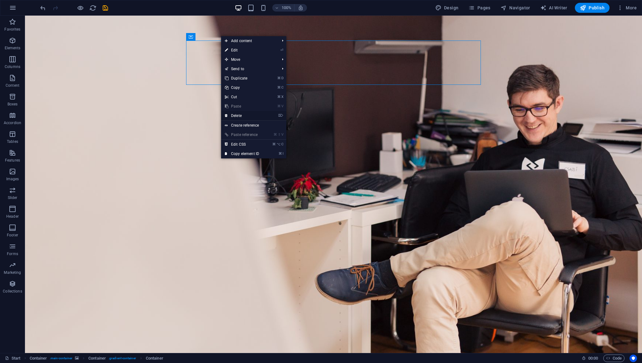
click at [246, 113] on link "⌦ Delete" at bounding box center [242, 115] width 42 height 9
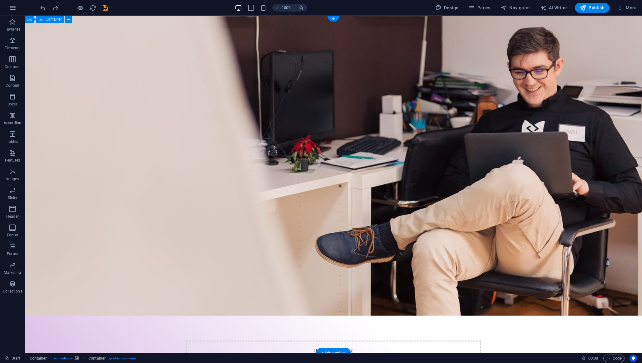
scroll to position [209, 0]
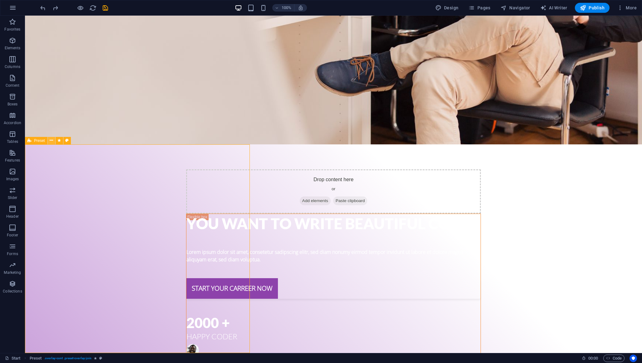
click at [53, 142] on button at bounding box center [51, 140] width 7 height 7
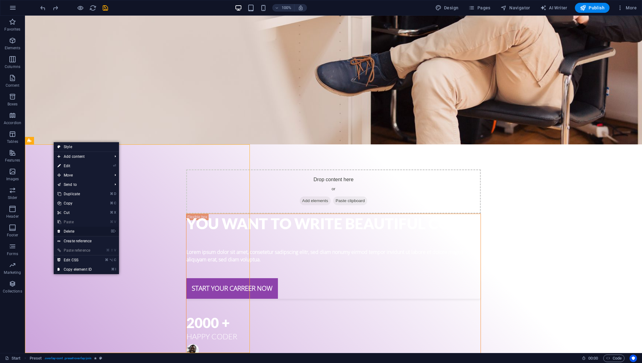
click at [81, 232] on link "⌦ Delete" at bounding box center [75, 231] width 42 height 9
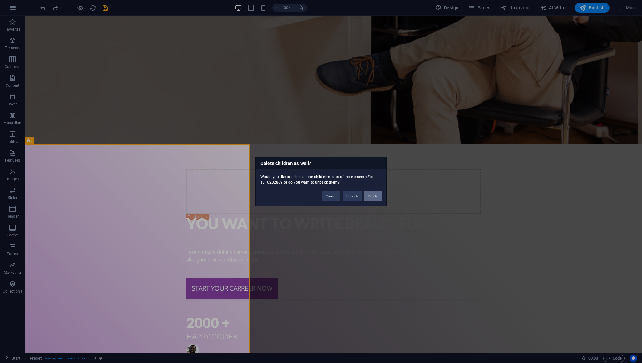
click at [374, 195] on button "Delete" at bounding box center [372, 196] width 17 height 9
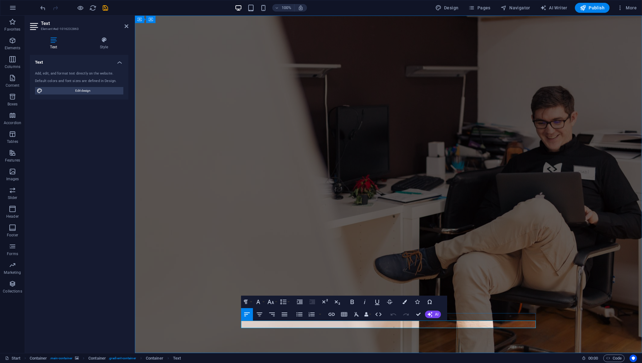
drag, startPoint x: 264, startPoint y: 325, endPoint x: 319, endPoint y: 327, distance: 55.9
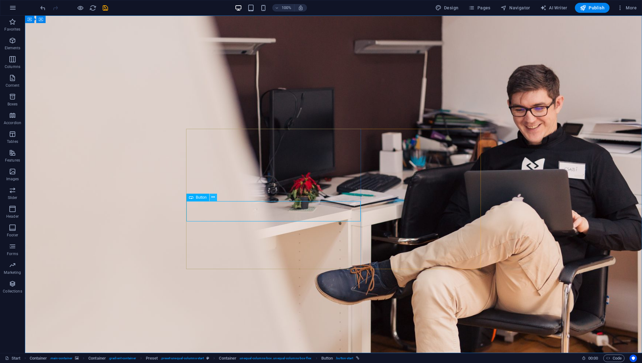
click at [213, 197] on icon at bounding box center [212, 197] width 3 height 7
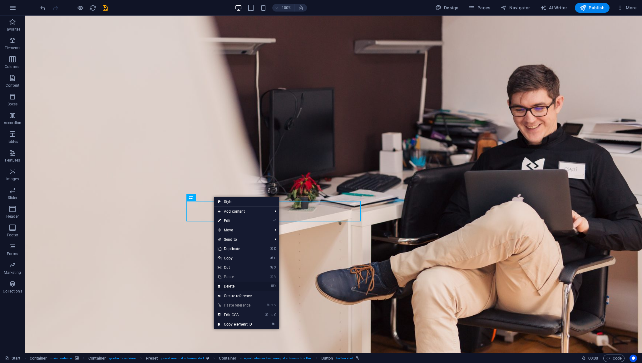
click at [245, 289] on link "⌦ Delete" at bounding box center [235, 286] width 42 height 9
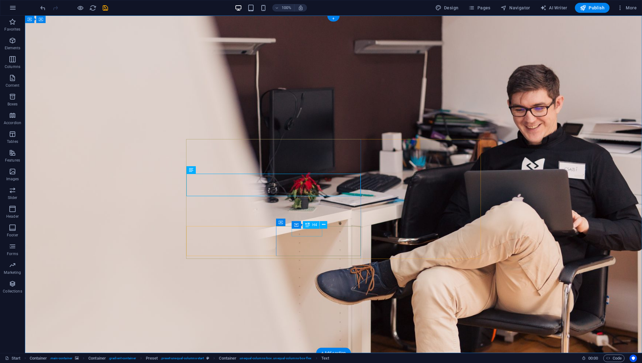
click at [320, 225] on button at bounding box center [323, 224] width 7 height 7
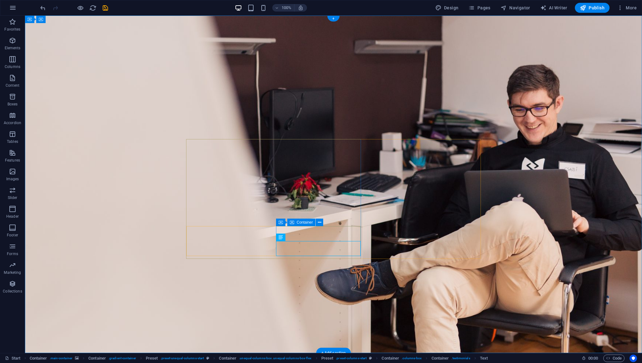
click at [321, 224] on icon at bounding box center [319, 223] width 3 height 7
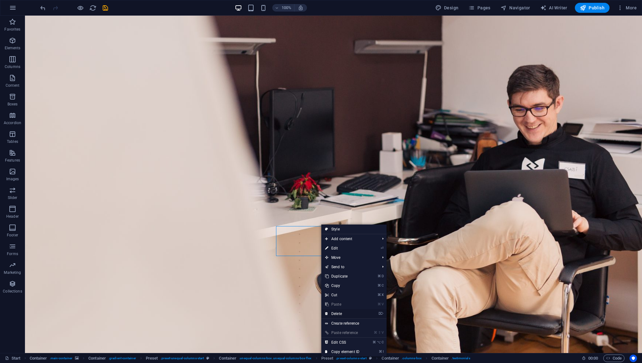
click at [336, 316] on link "⌦ Delete" at bounding box center [342, 313] width 42 height 9
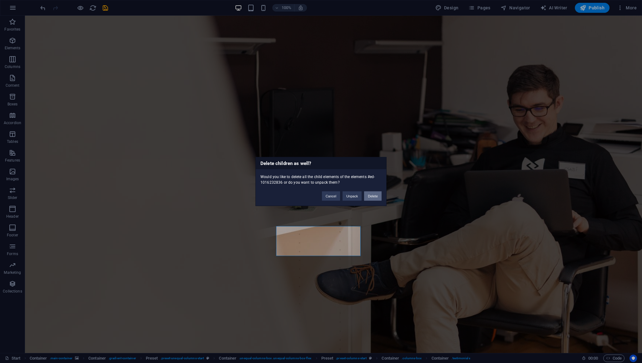
click at [366, 198] on button "Delete" at bounding box center [372, 196] width 17 height 9
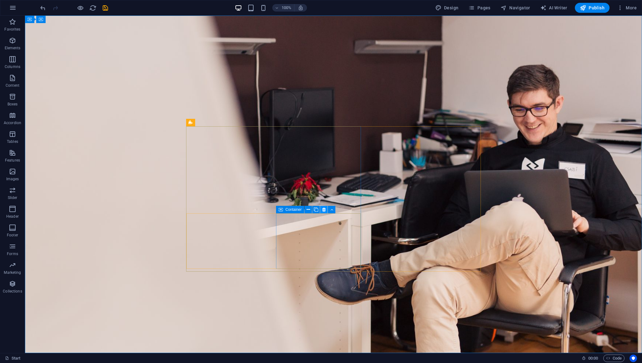
click at [322, 210] on icon at bounding box center [323, 210] width 3 height 7
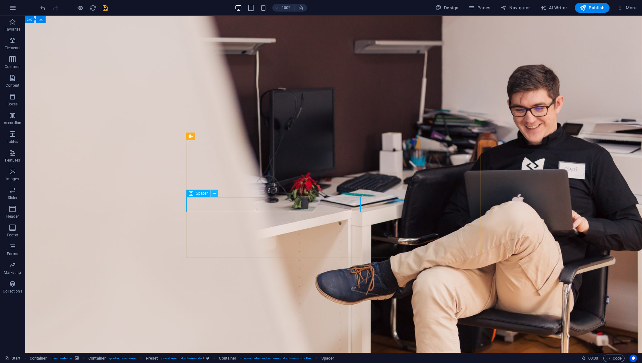
click at [211, 196] on button at bounding box center [213, 193] width 7 height 7
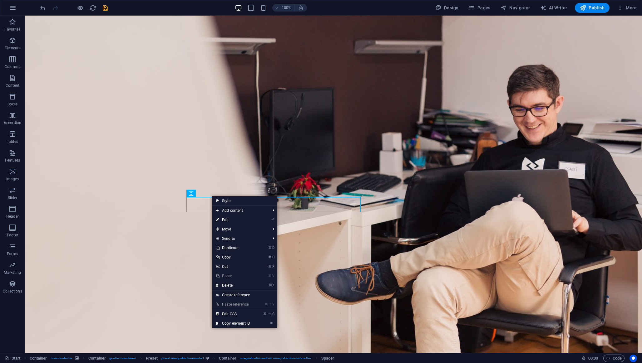
click at [237, 281] on link "⌘ V Paste" at bounding box center [233, 276] width 42 height 9
click at [237, 282] on link "⌦ Delete" at bounding box center [233, 285] width 42 height 9
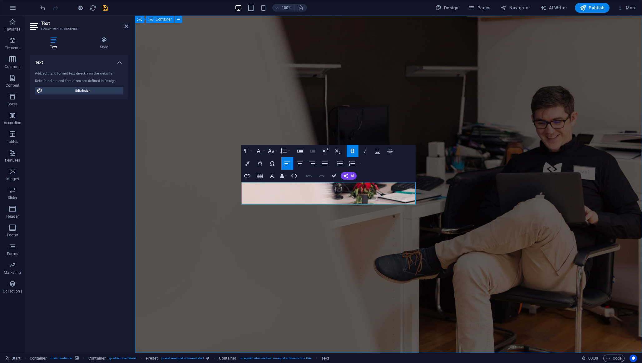
drag, startPoint x: 268, startPoint y: 201, endPoint x: 239, endPoint y: 186, distance: 32.5
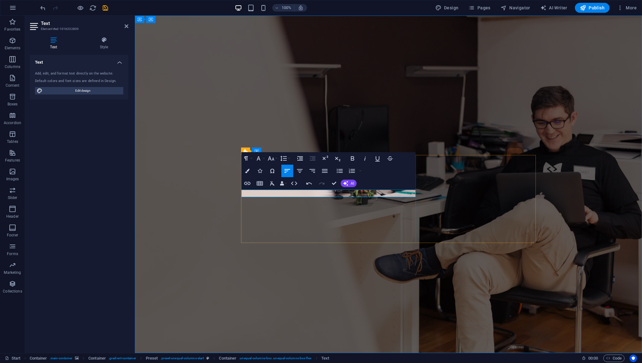
drag, startPoint x: 400, startPoint y: 195, endPoint x: 446, endPoint y: 195, distance: 46.8
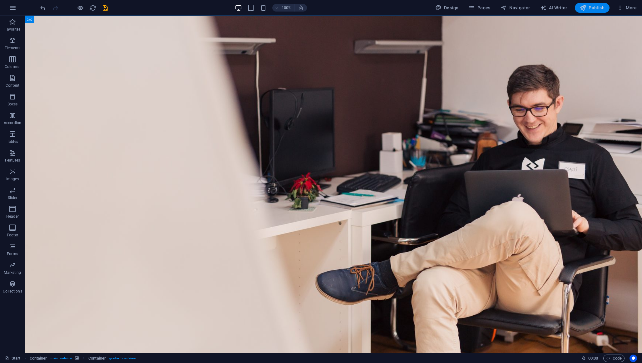
click at [594, 9] on span "Publish" at bounding box center [592, 8] width 25 height 6
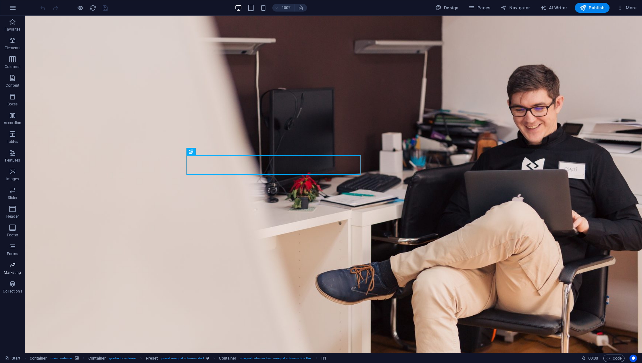
click at [19, 271] on p "Marketing" at bounding box center [12, 272] width 17 height 5
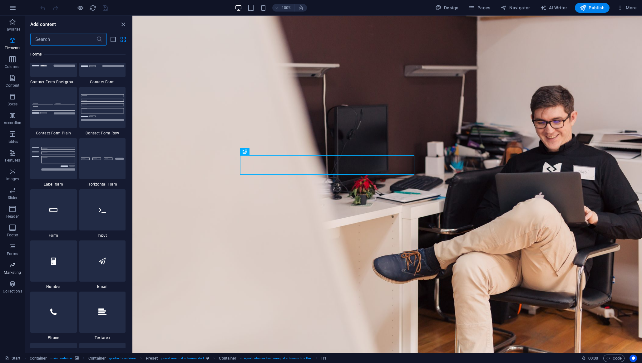
scroll to position [5086, 0]
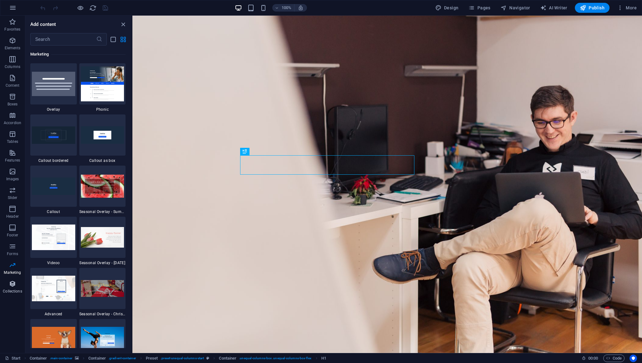
click at [13, 285] on icon "button" at bounding box center [12, 283] width 7 height 7
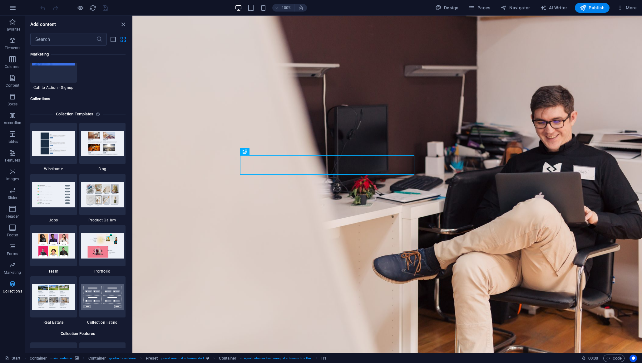
scroll to position [5716, 0]
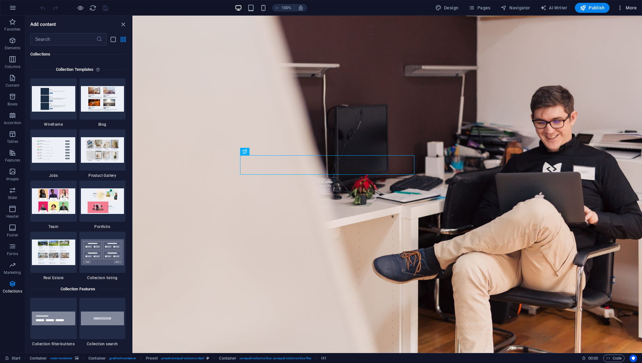
click at [624, 12] on button "More" at bounding box center [626, 8] width 25 height 10
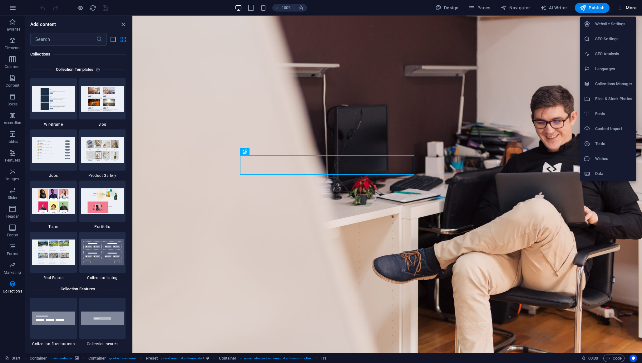
click at [616, 44] on li "SEO Settings" at bounding box center [608, 39] width 56 height 15
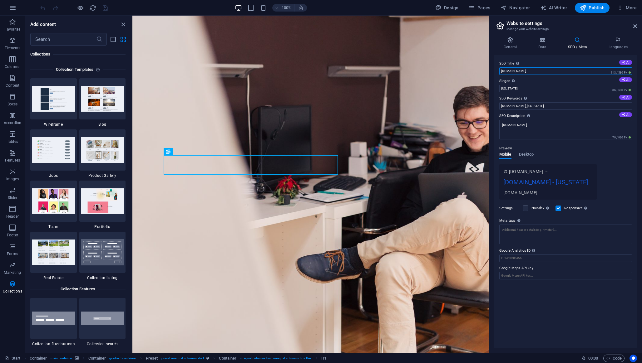
drag, startPoint x: 532, startPoint y: 72, endPoint x: 491, endPoint y: 72, distance: 40.9
click at [491, 72] on div "General Data SEO / Meta Languages Website name dosystem.cz Logo Drag files here…" at bounding box center [565, 193] width 153 height 322
click at [507, 71] on input "DOSystém - Docházkový systém D" at bounding box center [565, 70] width 133 height 7
click at [570, 72] on input "DoSystém - Docházkový systém D" at bounding box center [565, 70] width 133 height 7
click at [562, 88] on input "New York" at bounding box center [565, 88] width 133 height 7
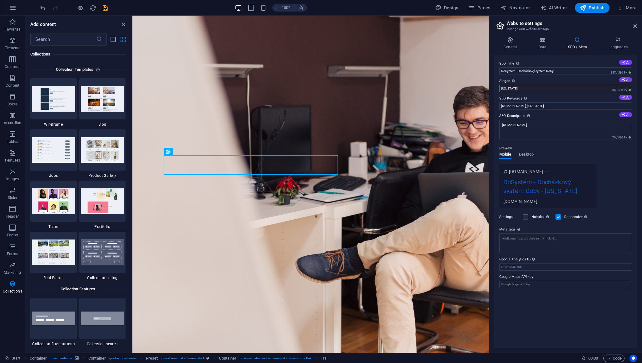
drag, startPoint x: 557, startPoint y: 88, endPoint x: 498, endPoint y: 87, distance: 59.6
click at [498, 87] on div "SEO Title The title of your website - make it something that stands out in sear…" at bounding box center [565, 202] width 143 height 294
drag, startPoint x: 522, startPoint y: 71, endPoint x: 590, endPoint y: 69, distance: 68.1
click at [590, 70] on input "DoSystém - Docházkový systém DoSy" at bounding box center [565, 70] width 133 height 7
type input "DoSystém"
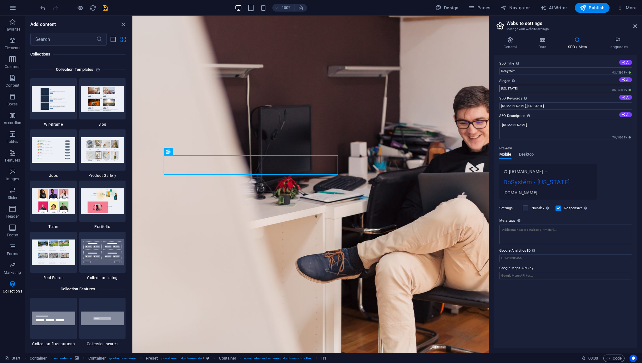
click at [566, 90] on input "New York" at bounding box center [565, 88] width 133 height 7
paste input "ocházkový systém DoSy"
click at [566, 97] on label "SEO Keywords Comma-separated list of keywords representing your website. AI" at bounding box center [565, 98] width 133 height 7
click at [566, 102] on input "dosystem.cz, New York" at bounding box center [565, 105] width 133 height 7
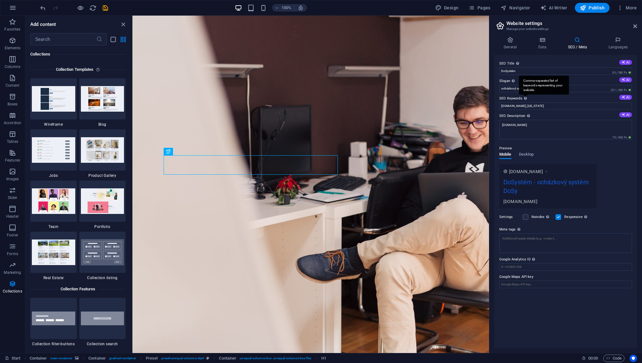
click at [519, 88] on div "Comma-separated list of keywords representing your website." at bounding box center [544, 85] width 50 height 19
click at [519, 102] on input "dosystem.cz, New York" at bounding box center [565, 105] width 133 height 7
click at [510, 86] on input "ocházkový systém DoSy" at bounding box center [565, 88] width 133 height 7
click at [522, 97] on div "Comma-separated list of keywords representing your website." at bounding box center [525, 98] width 6 height 7
click at [522, 102] on input "dosystem.cz, New York" at bounding box center [565, 105] width 133 height 7
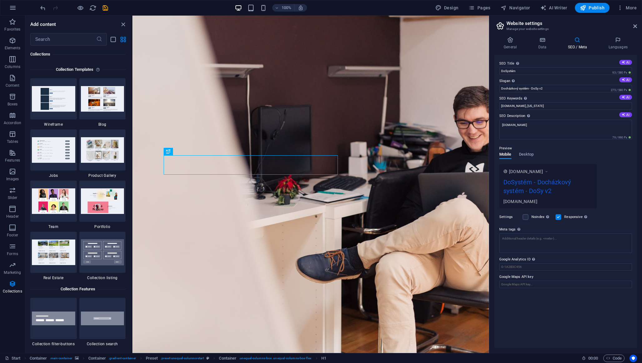
drag, startPoint x: 529, startPoint y: 190, endPoint x: 558, endPoint y: 189, distance: 28.7
click at [558, 190] on div "DoSystém - Docházkový systém - DoSy v2" at bounding box center [547, 188] width 89 height 21
drag, startPoint x: 531, startPoint y: 91, endPoint x: 559, endPoint y: 91, distance: 28.1
click at [559, 91] on input "Docházkový systém - DoSy v2" at bounding box center [565, 88] width 133 height 7
type input "Docházkový systém"
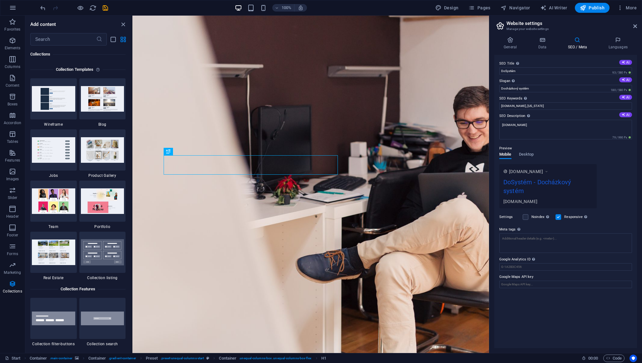
click at [564, 98] on label "SEO Keywords Comma-separated list of keywords representing your website. AI" at bounding box center [565, 98] width 133 height 7
click at [564, 102] on input "dosystem.cz, New York" at bounding box center [565, 105] width 133 height 7
click at [624, 99] on icon at bounding box center [623, 97] width 3 height 3
click at [529, 106] on input "DOSYSTÉM, DoSy v2, DoSystém, organizace, systém, příprava" at bounding box center [565, 105] width 133 height 7
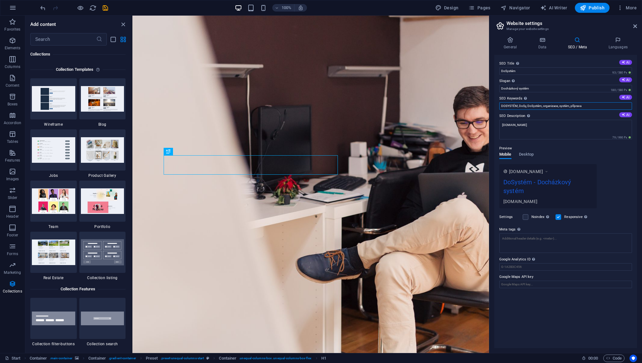
click at [606, 105] on input "DOSYSTÉM, DoSy, DoSystém, organizace, systém, příprava" at bounding box center [565, 105] width 133 height 7
type input "DOSYSTÉM, DoSy, DoSystém, organizace, systém, příprava, HR, plánování směn, smě…"
click at [587, 126] on textarea "[DOMAIN_NAME]" at bounding box center [565, 130] width 133 height 20
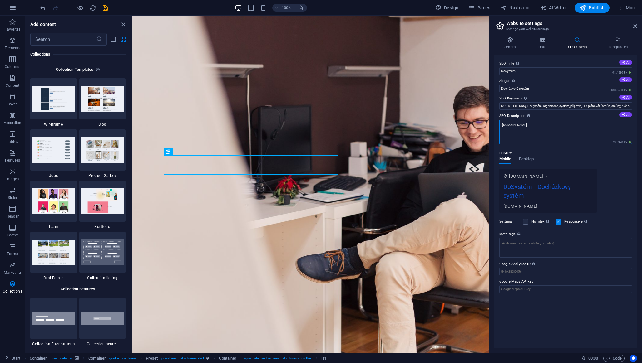
drag, startPoint x: 724, startPoint y: 142, endPoint x: 486, endPoint y: 126, distance: 238.5
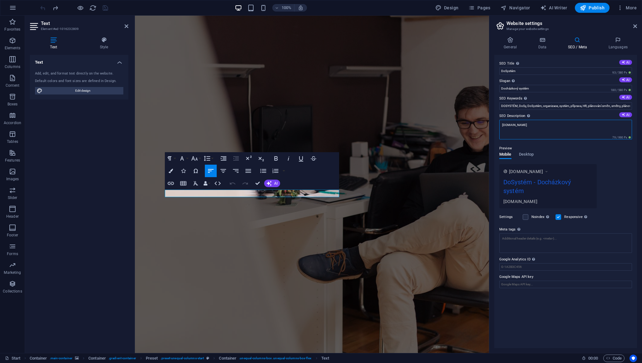
click at [561, 126] on textarea "[DOMAIN_NAME]" at bounding box center [565, 130] width 133 height 20
paste textarea "Připravujeme pro Vás systém DoSy v2 pod novým názvem DoSystém!"
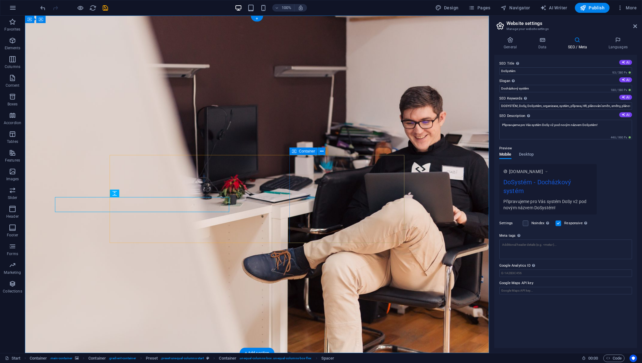
click at [607, 126] on textarea "Připravujeme pro Vás systém DoSy v2 pod novým názvem DoSystém!" at bounding box center [565, 130] width 133 height 20
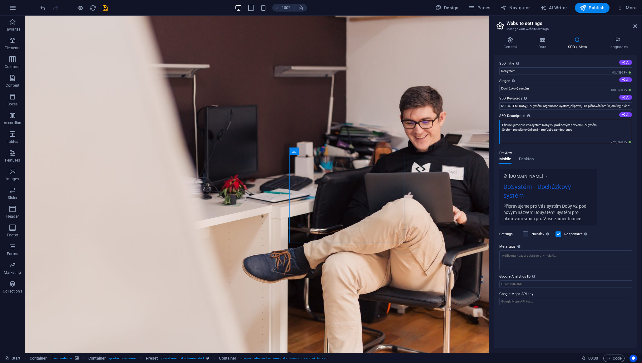
type textarea "Připravujeme pro Vás systém DoSy v2 pod novým názvem DoSystém! Systém pro pláno…"
click at [610, 188] on div "www.example.com DoSystém - Docházkový systém Připravujeme pro Vás systém DoSy v…" at bounding box center [565, 197] width 133 height 57
click at [515, 255] on textarea "Meta tags Enter HTML code here that will be placed inside the tags of your webs…" at bounding box center [565, 256] width 133 height 20
click at [542, 108] on input "DOSYSTÉM, DoSy, DoSystém, organizace, systém, příprava, HR, plánování směn, smě…" at bounding box center [565, 105] width 133 height 7
click at [527, 258] on textarea "Meta tags Enter HTML code here that will be placed inside the tags of your webs…" at bounding box center [565, 258] width 133 height 24
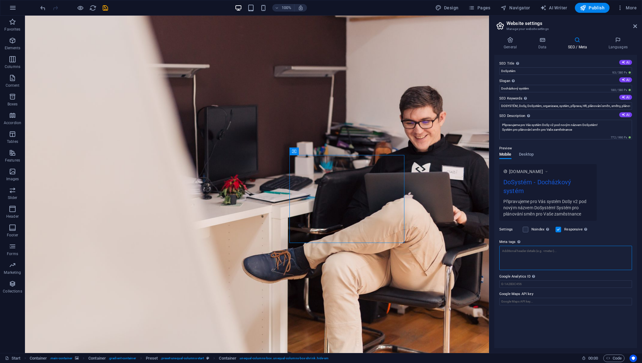
paste textarea "DOSYSTÉM, DoSy, DoSystém, organizace, systém, příprava, HR, plánování směn, smě…"
type textarea "DOSYSTÉM, DoSy, DoSystém, organizace, systém, příprava, HR, plánování směn, smě…"
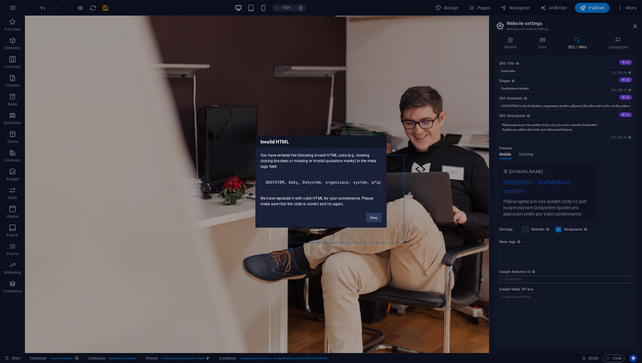
click at [542, 281] on body "dosystem.cz Start Favorites Elements Columns Content Boxes Accordion Tables Fea…" at bounding box center [321, 181] width 642 height 363
click at [373, 220] on button "Okay" at bounding box center [374, 217] width 16 height 9
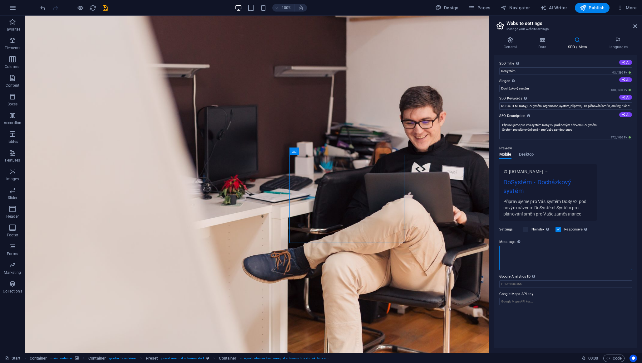
click at [535, 248] on textarea "Meta tags Enter HTML code here that will be placed inside the tags of your webs…" at bounding box center [565, 258] width 133 height 24
click at [620, 34] on div "General Data SEO / Meta Languages Website name dosystem.cz Logo Drag files here…" at bounding box center [565, 193] width 153 height 322
click at [620, 42] on icon at bounding box center [618, 40] width 38 height 6
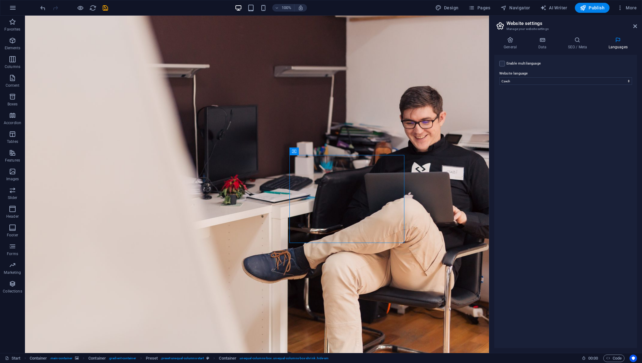
click at [532, 62] on label "Enable multilanguage To disable multilanguage delete all languages until only o…" at bounding box center [523, 63] width 34 height 7
click at [0, 0] on input "Enable multilanguage To disable multilanguage delete all languages until only o…" at bounding box center [0, 0] width 0 height 0
select select
click at [528, 62] on label "Enable multilanguage To disable multilanguage delete all languages until only o…" at bounding box center [523, 63] width 34 height 7
click at [0, 0] on input "Enable multilanguage To disable multilanguage delete all languages until only o…" at bounding box center [0, 0] width 0 height 0
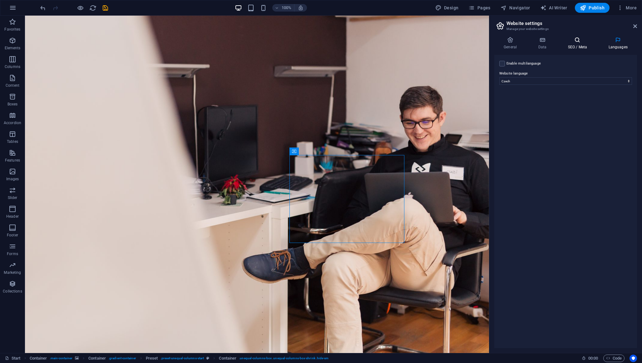
click at [575, 48] on h4 "SEO / Meta" at bounding box center [578, 43] width 41 height 13
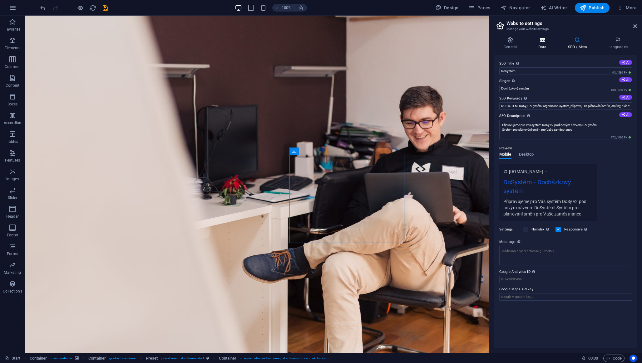
click at [548, 48] on h4 "Data" at bounding box center [544, 43] width 30 height 13
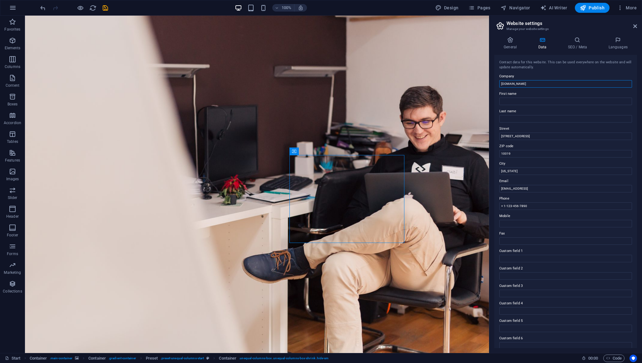
drag, startPoint x: 558, startPoint y: 100, endPoint x: 478, endPoint y: 85, distance: 81.4
click at [520, 89] on div "Contact data for this website. This can be used everywhere on the website and w…" at bounding box center [565, 202] width 143 height 294
click at [520, 88] on div "Contact data for this website. This can be used everywhere on the website and w…" at bounding box center [565, 202] width 143 height 294
click at [522, 88] on div "Contact data for this website. This can be used everywhere on the website and w…" at bounding box center [565, 202] width 143 height 294
click at [522, 86] on input "[DOMAIN_NAME]" at bounding box center [565, 83] width 133 height 7
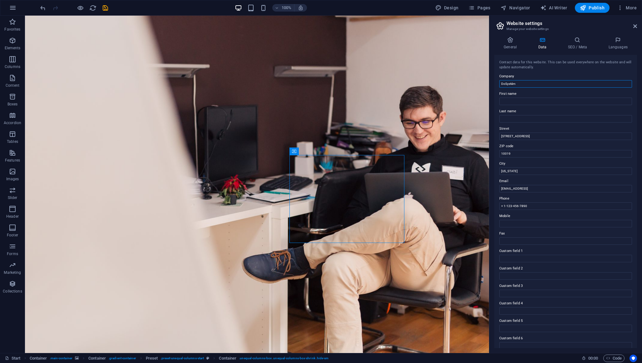
type input "DoSystém"
type input "František"
type input "Ivan"
click at [537, 136] on input "1601 Broadway" at bounding box center [565, 136] width 133 height 7
type input "Nušlova 2276"
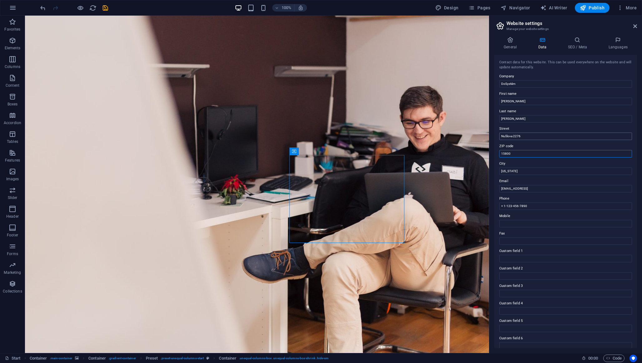
type input "15800"
type input "Prague"
click at [561, 192] on input "7404a0deb06215a41070a74792774d@plesk.local" at bounding box center [565, 188] width 133 height 7
click at [505, 191] on input "info@frantata.cz" at bounding box center [565, 188] width 133 height 7
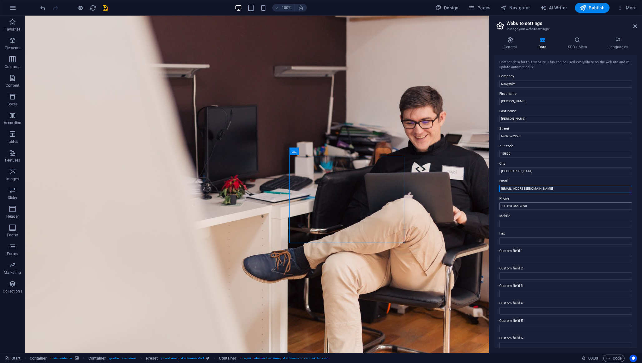
type input "dosy@frantata.cz"
click at [531, 208] on input "+ 1-123-456-7890" at bounding box center [565, 206] width 133 height 7
type input "+420 607822399"
paste input "+420 607822399"
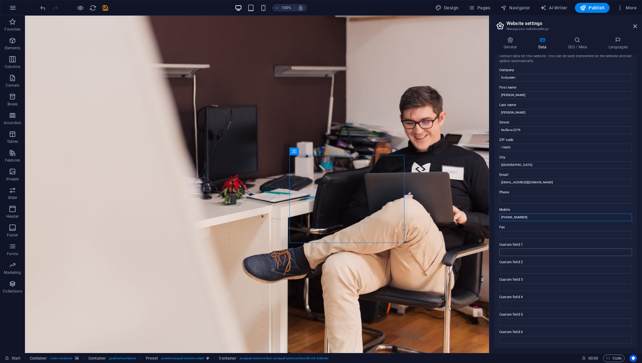
type input "+420 607822399"
click at [520, 251] on input "Custom field 1" at bounding box center [565, 252] width 133 height 7
type input "www.frantata.cz"
click at [536, 224] on label "Fax" at bounding box center [565, 227] width 133 height 7
click at [536, 231] on input "Fax" at bounding box center [565, 234] width 133 height 7
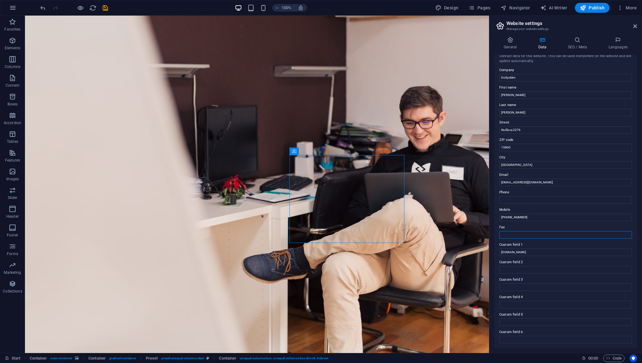
scroll to position [0, 0]
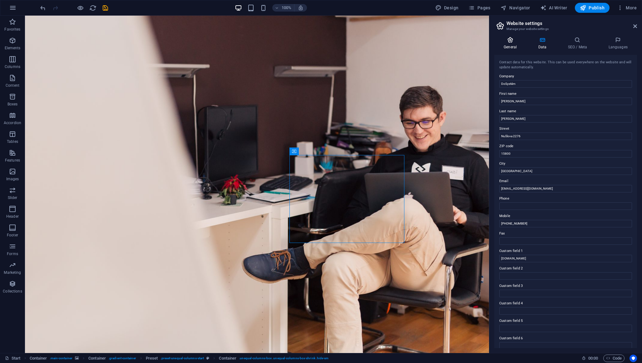
click at [510, 46] on h4 "General" at bounding box center [511, 43] width 34 height 13
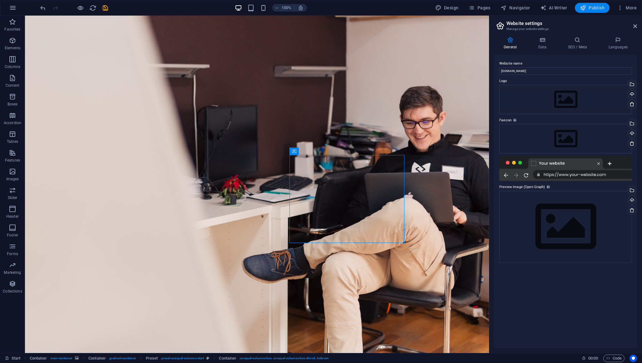
click at [593, 10] on span "Publish" at bounding box center [592, 8] width 25 height 6
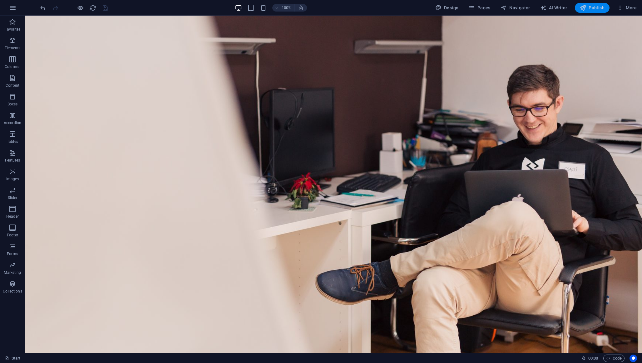
click at [596, 6] on span "Publish" at bounding box center [592, 8] width 25 height 6
